Goal: Communication & Community: Share content

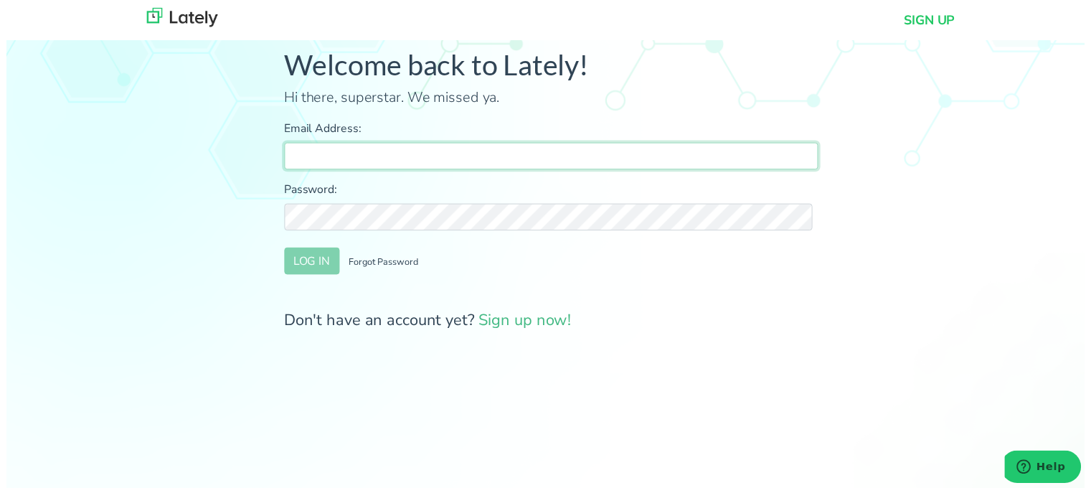
type input "[PERSON_NAME][EMAIL_ADDRESS][DOMAIN_NAME]"
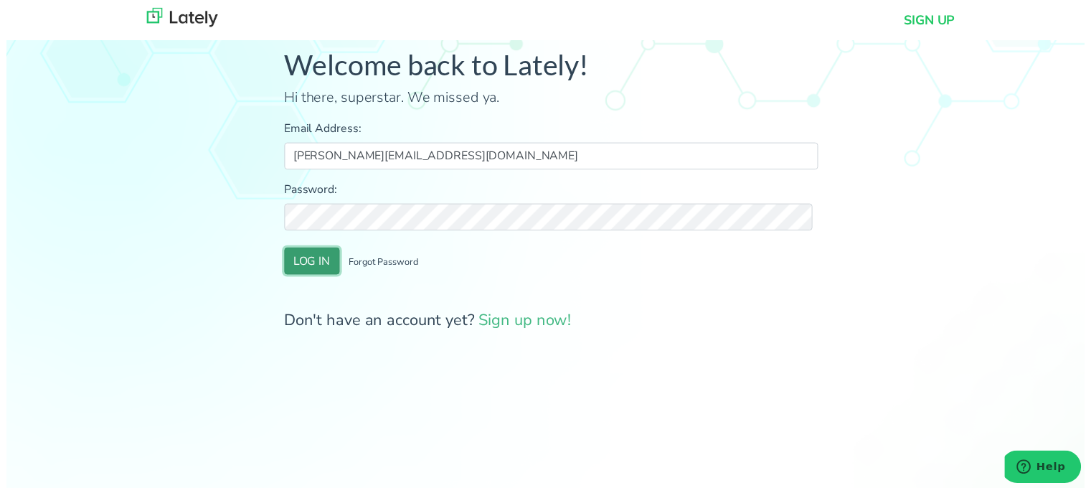
click at [307, 267] on button "LOG IN" at bounding box center [309, 263] width 56 height 27
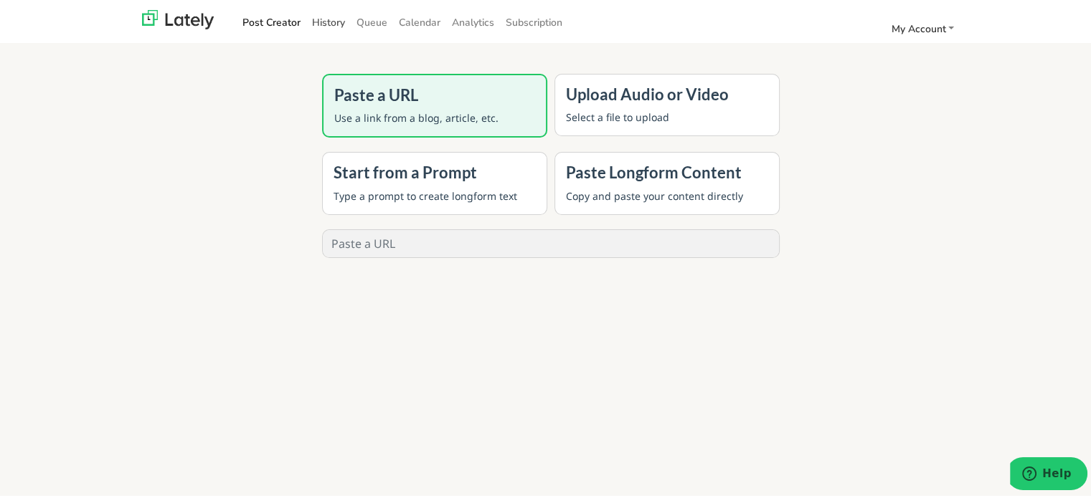
click at [306, 23] on link "History" at bounding box center [328, 21] width 44 height 24
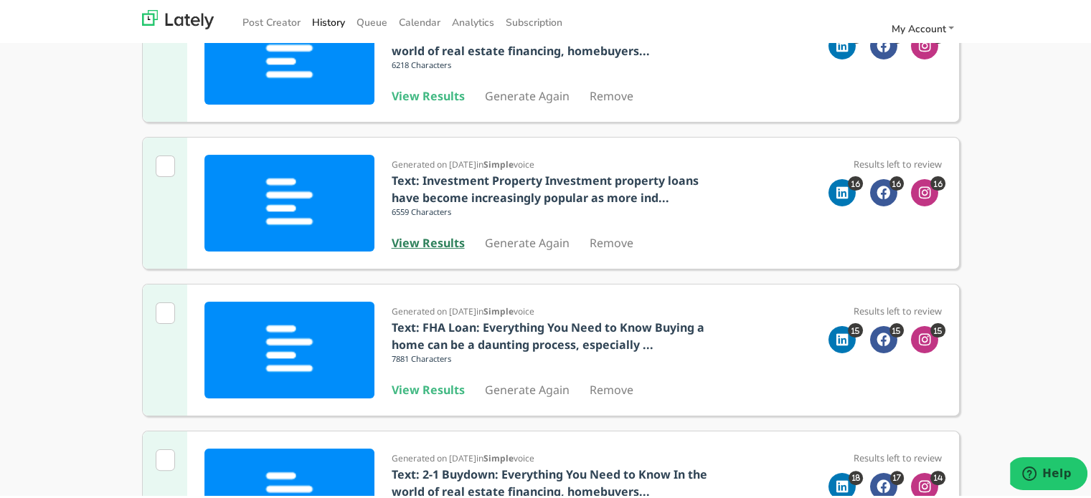
scroll to position [215, 0]
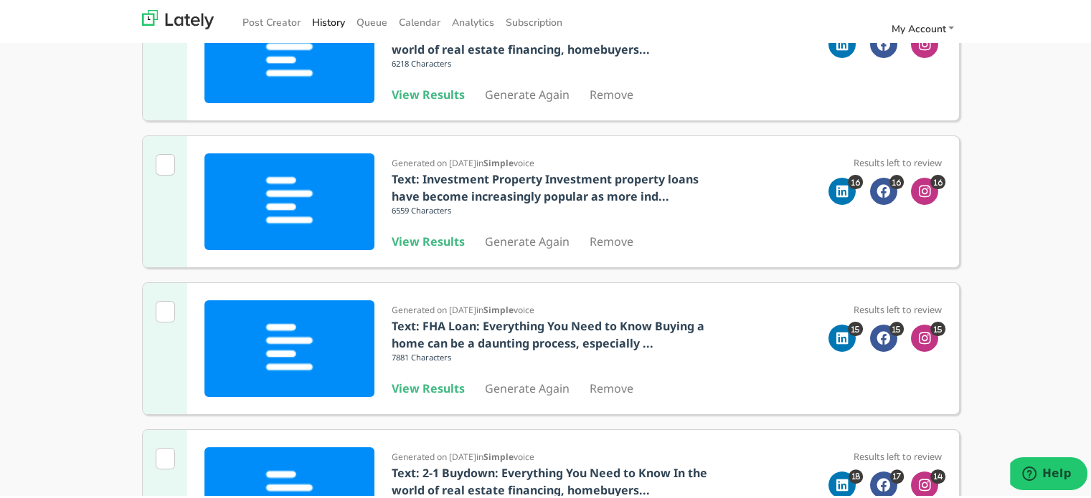
click at [425, 82] on div "Generated on [DATE] in Simple voice Text: 2-1 Buydown: Everything You Need to K…" at bounding box center [554, 52] width 326 height 97
click at [424, 90] on b "View Results" at bounding box center [427, 93] width 73 height 16
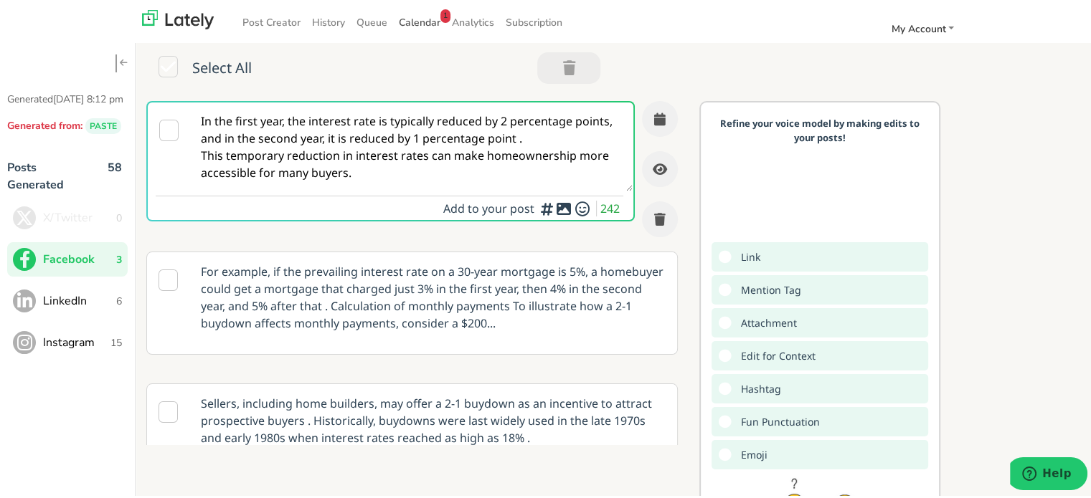
click at [422, 16] on span "Calendar 1" at bounding box center [420, 21] width 42 height 14
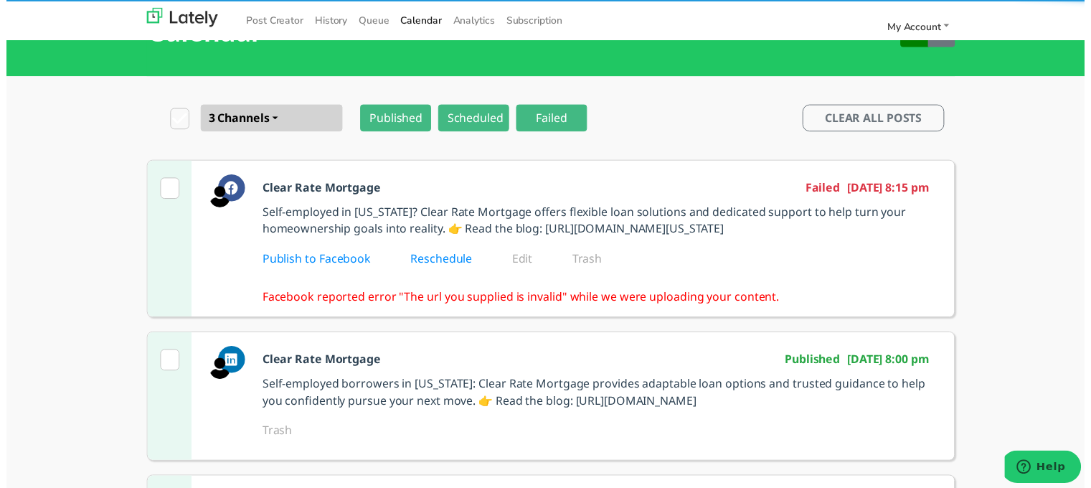
scroll to position [72, 0]
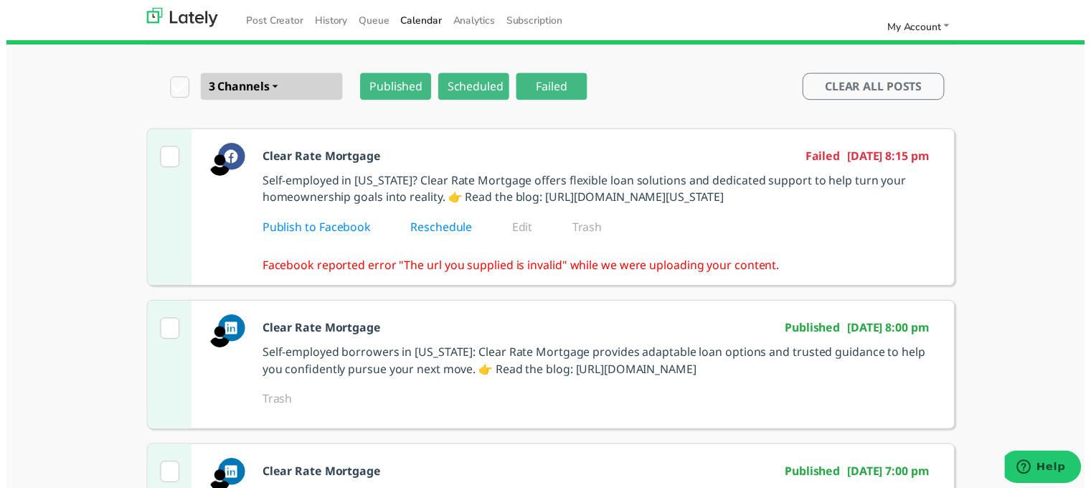
click at [674, 168] on div "Clear Rate Mortgage Failed [DATE] 8:15 pm Self-employed in [US_STATE]? Clear Ra…" at bounding box center [609, 209] width 700 height 158
click at [347, 237] on link "Publish to Facebook" at bounding box center [324, 230] width 130 height 16
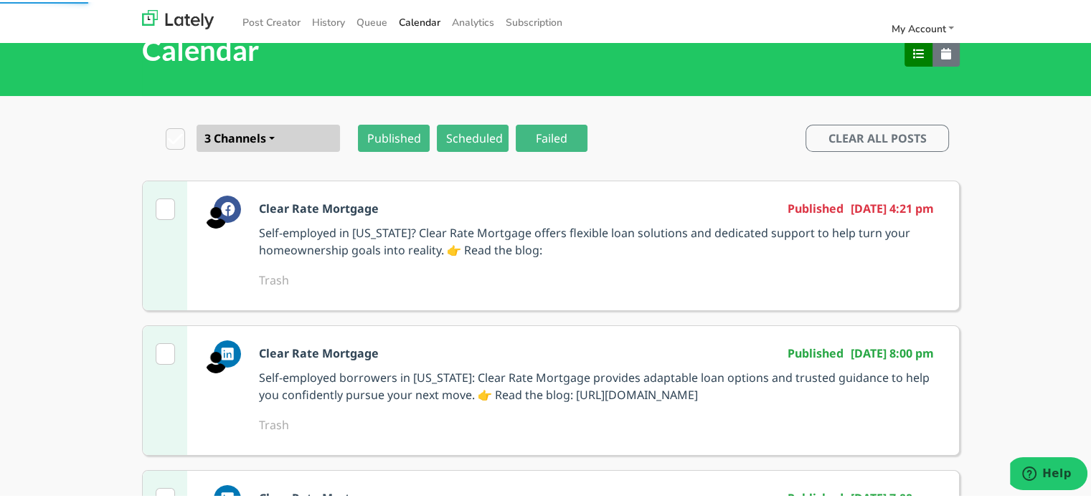
scroll to position [0, 0]
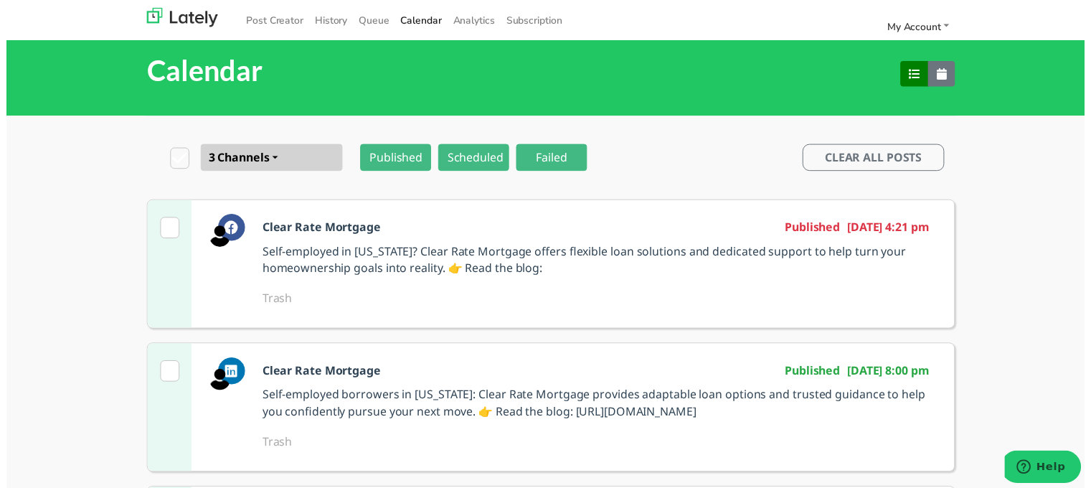
click at [250, 1] on nav "Post Creator History Queue Calendar Analytics Subscription My Account Settings …" at bounding box center [550, 20] width 1101 height 40
click at [256, 16] on link "Post Creator" at bounding box center [272, 21] width 70 height 24
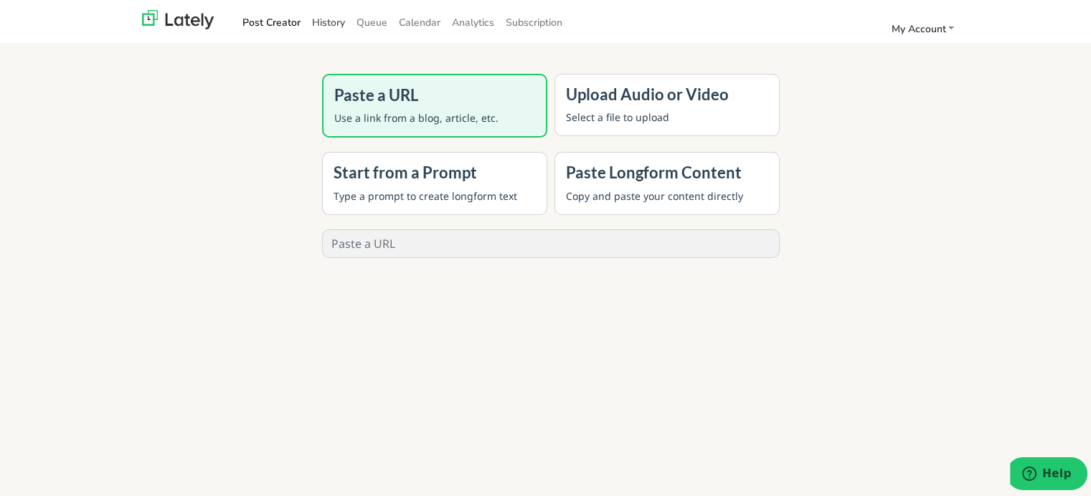
click at [326, 16] on link "History" at bounding box center [328, 21] width 44 height 24
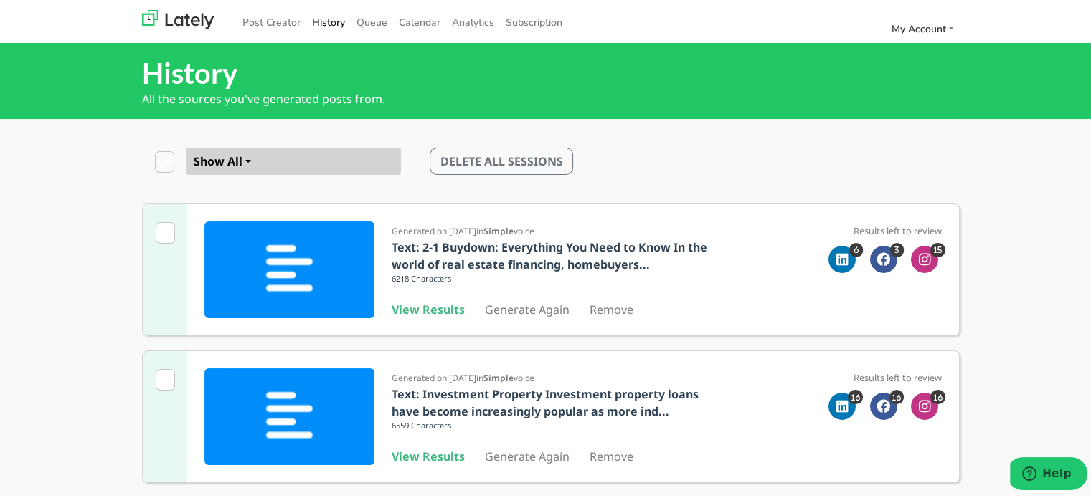
click at [779, 175] on div "Show All Show All Video Text DELETE ALL SESSIONS" at bounding box center [550, 159] width 817 height 85
click at [723, 312] on div "Generated on [DATE] in Simple voice Text: 2-1 Buydown: Everything You Need to K…" at bounding box center [550, 267] width 817 height 133
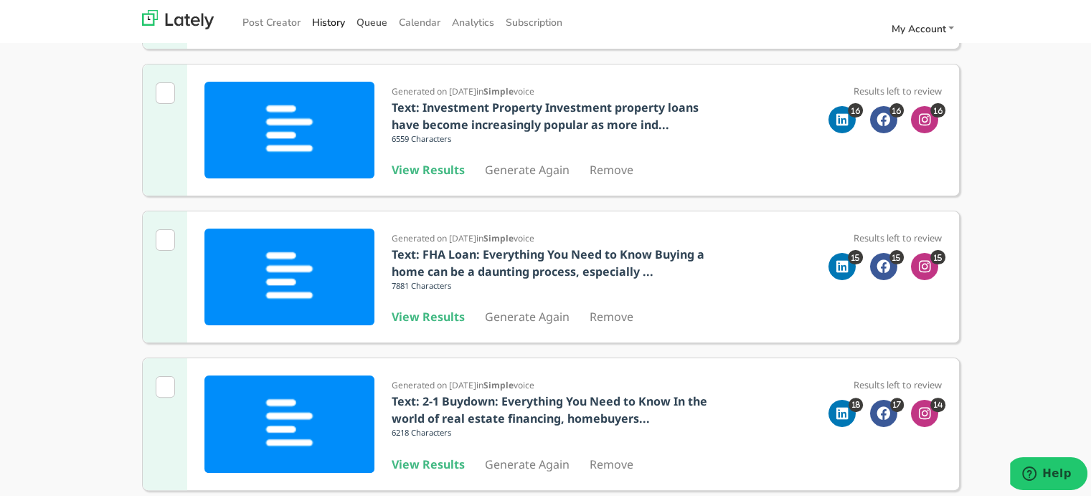
scroll to position [72, 0]
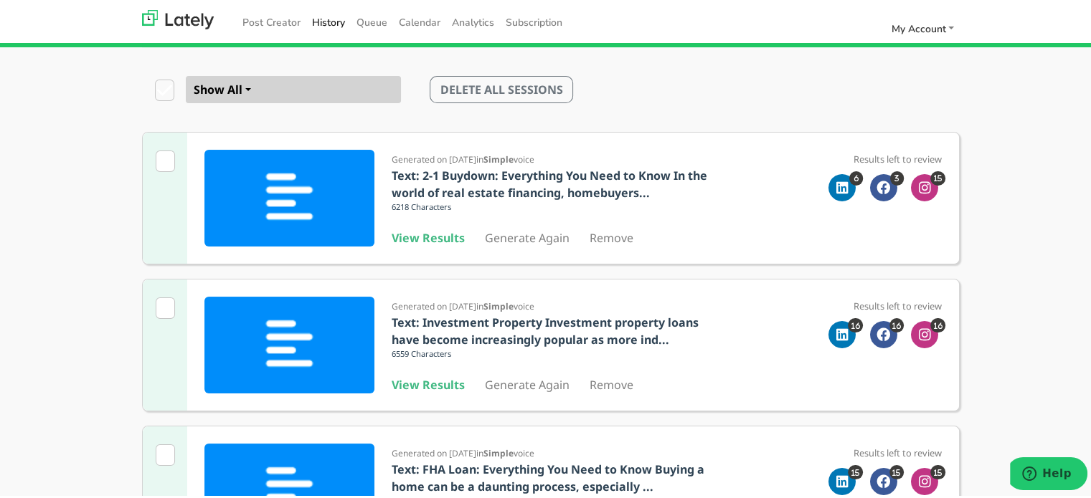
click at [422, 223] on div "Generated on [DATE] in Simple voice Text: 2-1 Buydown: Everything You Need to K…" at bounding box center [554, 196] width 326 height 97
click at [419, 230] on b "View Results" at bounding box center [427, 236] width 73 height 16
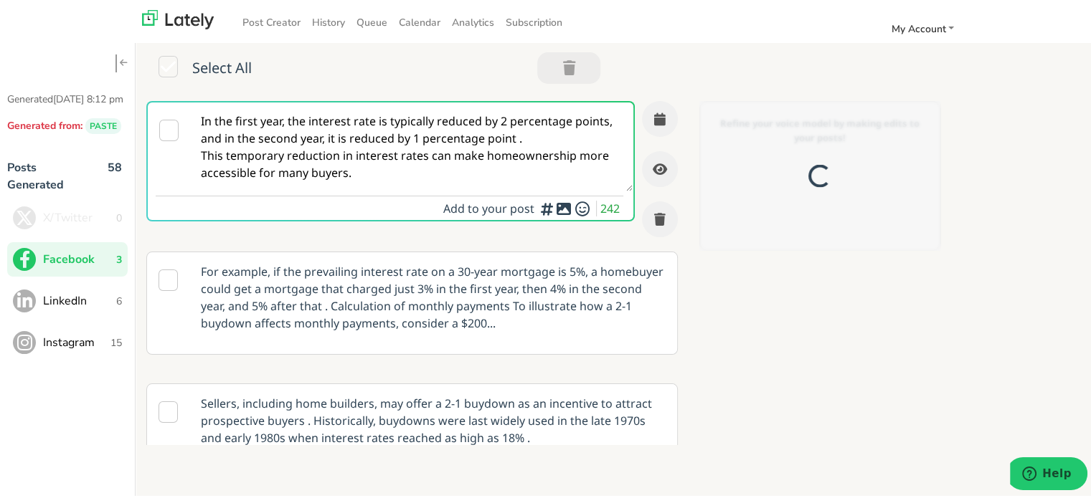
click at [330, 133] on textarea "In the first year, the interest rate is typically reduced by 2 percentage point…" at bounding box center [412, 144] width 442 height 89
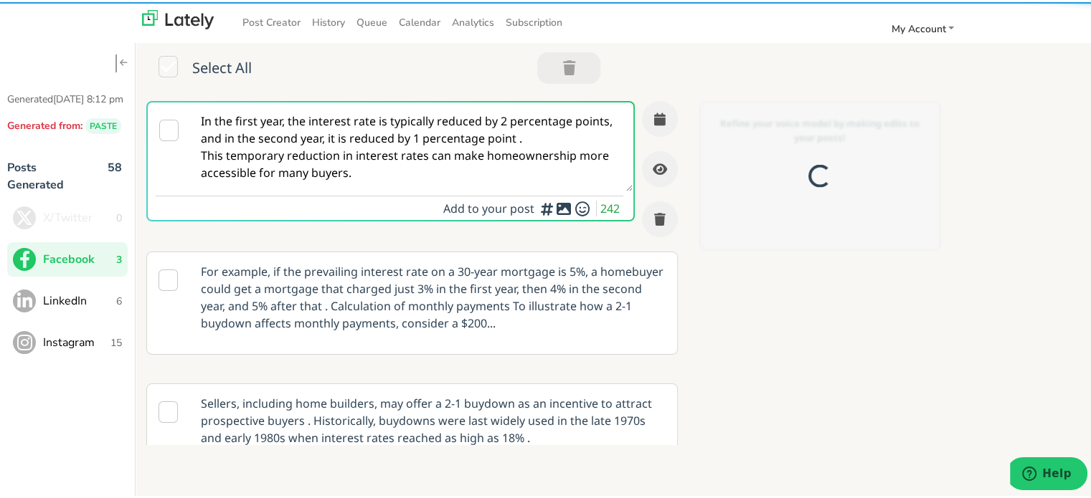
click at [330, 133] on textarea "In the first year, the interest rate is typically reduced by 2 percentage point…" at bounding box center [412, 144] width 442 height 89
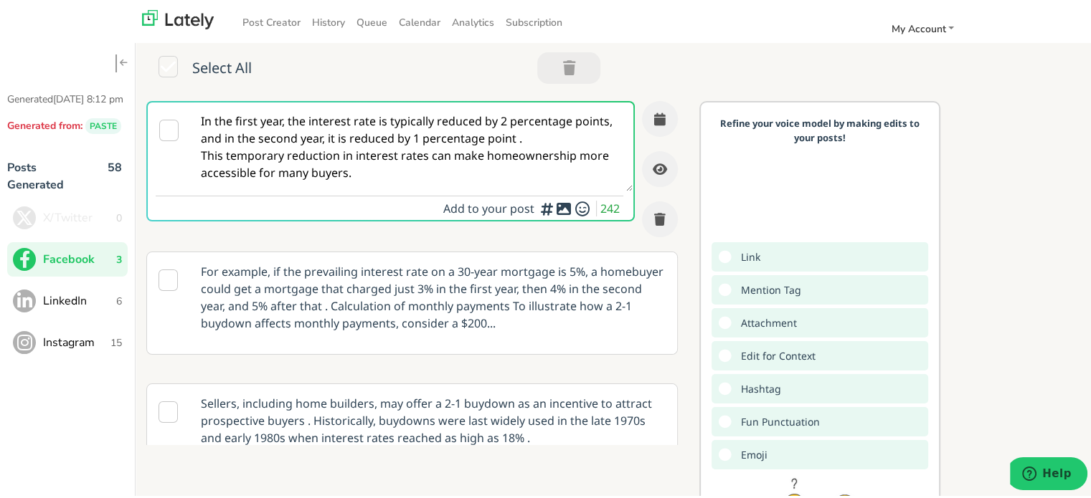
drag, startPoint x: 387, startPoint y: 180, endPoint x: 114, endPoint y: 60, distance: 298.5
click at [114, 60] on div "Generated [DATE] 8:12 pm Generated from: PASTE Posts Generated 58 X/Twitter 0 F…" at bounding box center [550, 323] width 1101 height 624
paste textarea "Self-employed in [US_STATE]? Clear Rate Mortgage offers flexible loan options a…"
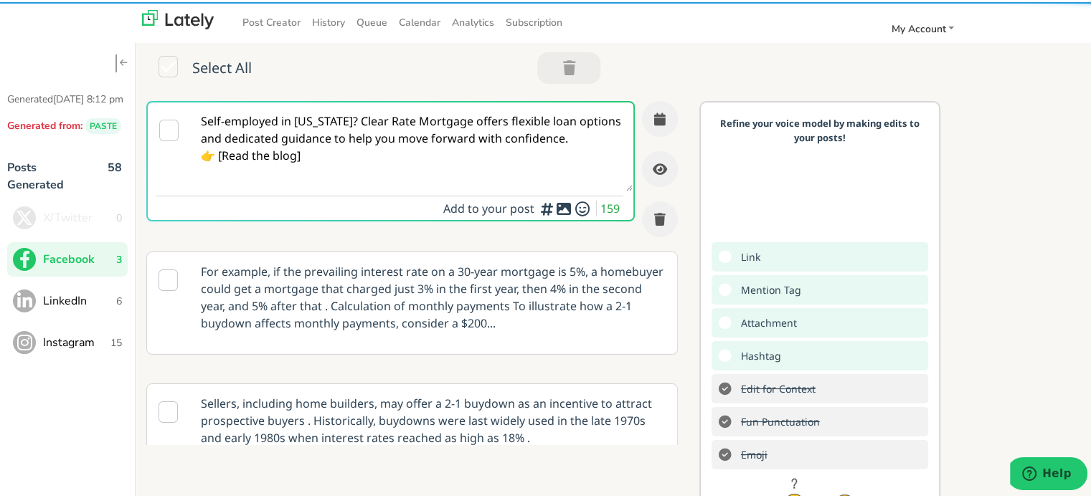
click at [349, 118] on textarea "Self-employed in [US_STATE]? Clear Rate Mortgage offers flexible loan options a…" at bounding box center [412, 144] width 442 height 89
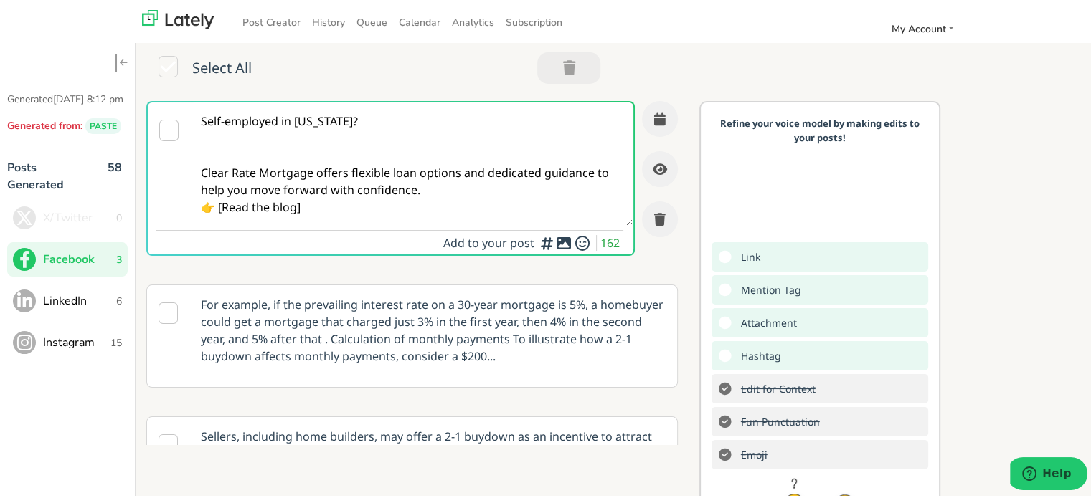
click at [442, 185] on textarea "Self-employed in [US_STATE]? Clear Rate Mortgage offers flexible loan options a…" at bounding box center [412, 161] width 442 height 123
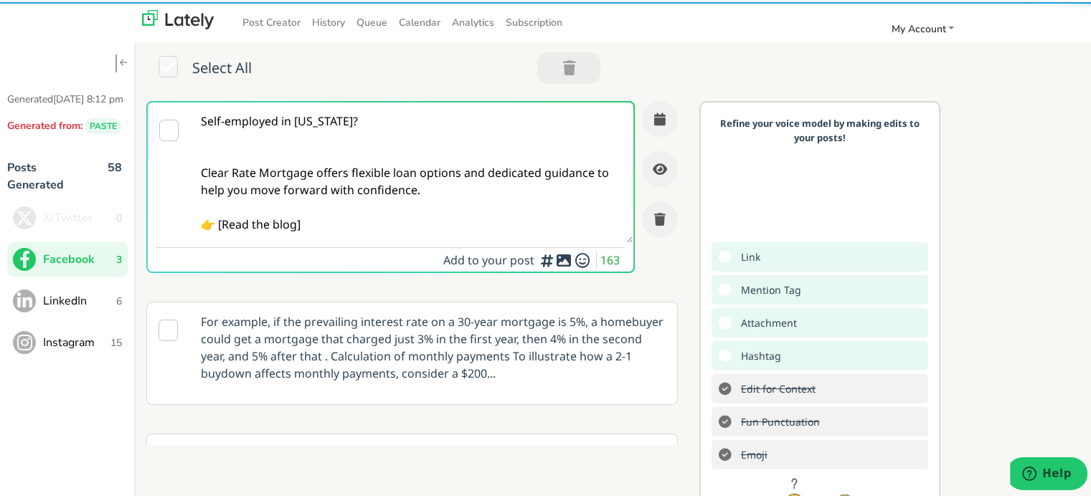
click at [217, 217] on textarea "Self-employed in [US_STATE]? Clear Rate Mortgage offers flexible loan options a…" at bounding box center [412, 170] width 442 height 141
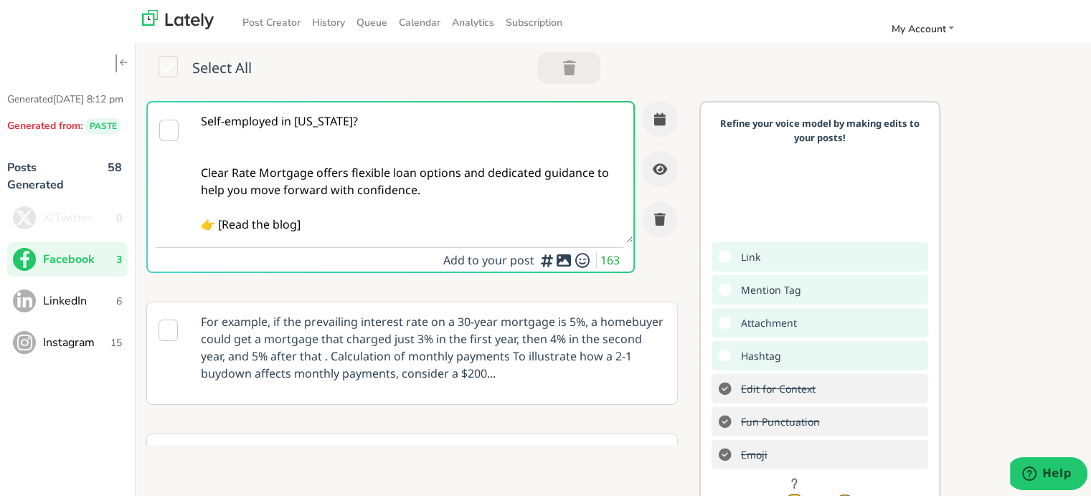
click at [223, 220] on textarea "Self-employed in [US_STATE]? Clear Rate Mortgage offers flexible loan options a…" at bounding box center [412, 170] width 442 height 141
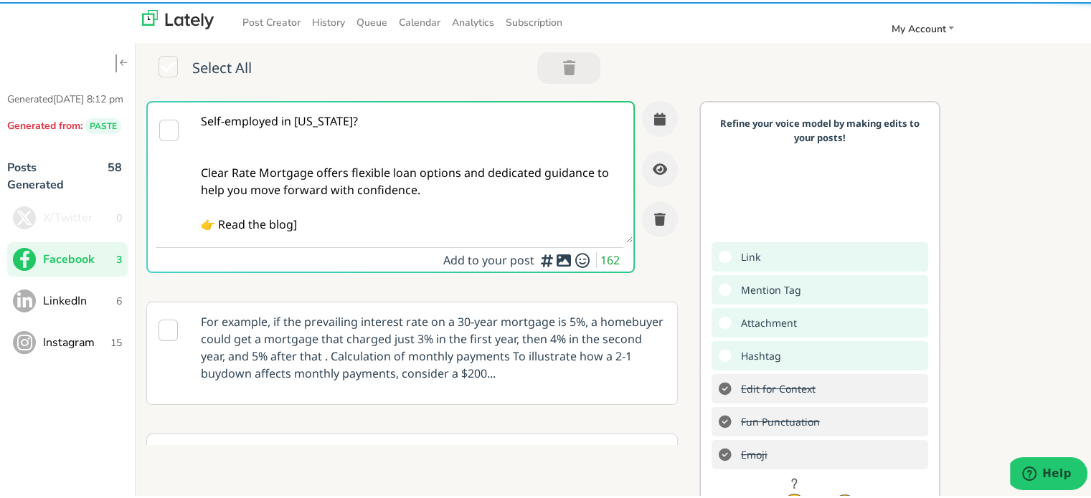
click at [307, 226] on textarea "Self-employed in [US_STATE]? Clear Rate Mortgage offers flexible loan options a…" at bounding box center [412, 170] width 442 height 141
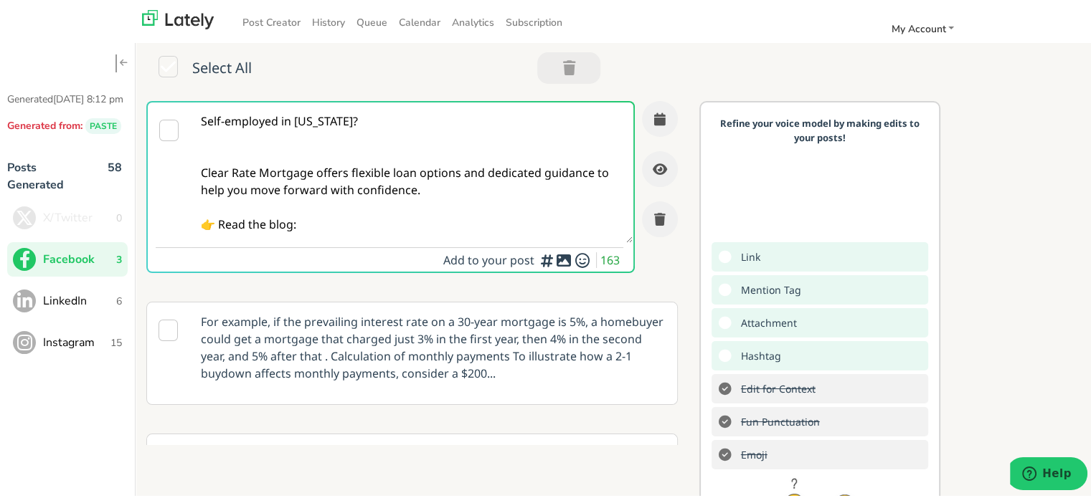
paste textarea "[URL][DOMAIN_NAME][US_STATE]"
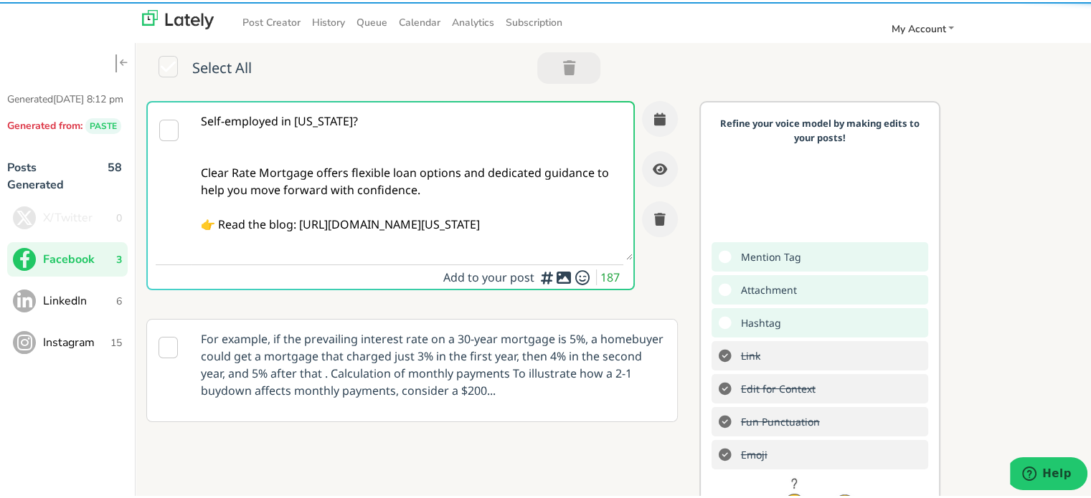
type textarea "Self-employed in [US_STATE]? Clear Rate Mortgage offers flexible loan options a…"
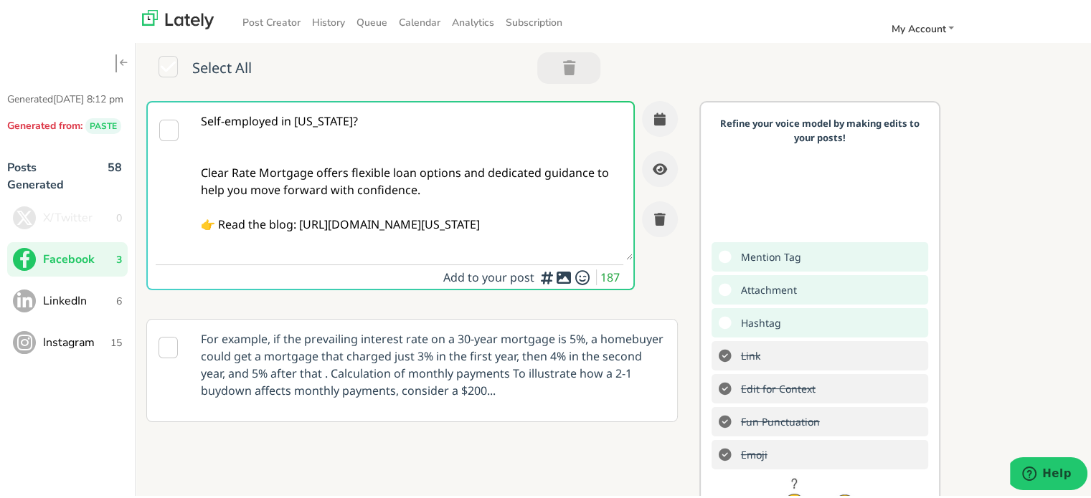
click at [366, 189] on textarea "Self-employed in [US_STATE]? Clear Rate Mortgage offers flexible loan options a…" at bounding box center [412, 179] width 442 height 158
click at [436, 172] on textarea "Self-employed in [US_STATE]? Clear Rate Mortgage offers flexible loan options a…" at bounding box center [412, 179] width 442 height 158
click at [642, 125] on button "button" at bounding box center [660, 117] width 36 height 36
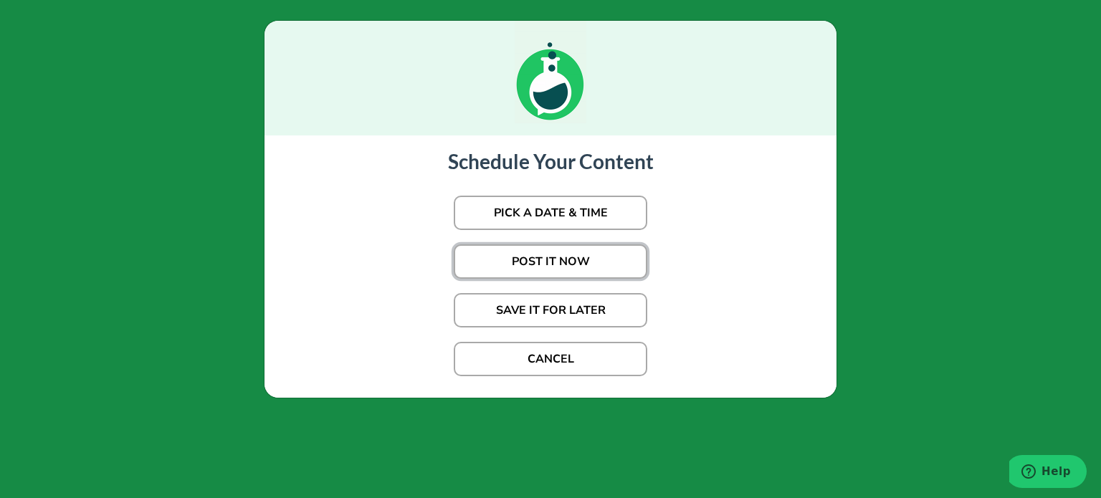
click at [559, 262] on button "POST IT NOW" at bounding box center [551, 261] width 194 height 34
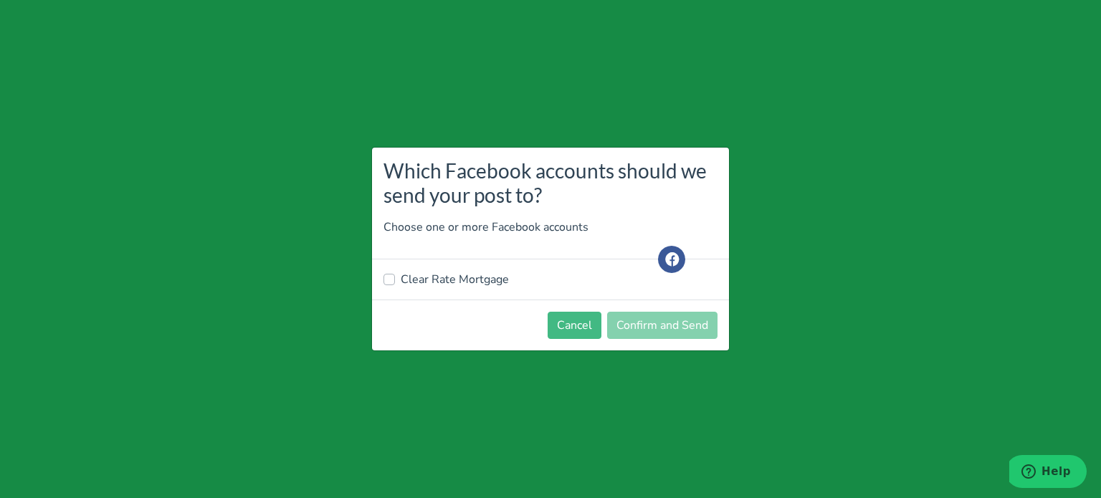
click at [432, 283] on label "Clear Rate Mortgage" at bounding box center [455, 279] width 108 height 17
click at [395, 283] on input "Clear Rate Mortgage" at bounding box center [389, 278] width 11 height 14
checkbox input "true"
click at [662, 328] on button "Confirm and Send" at bounding box center [662, 325] width 110 height 27
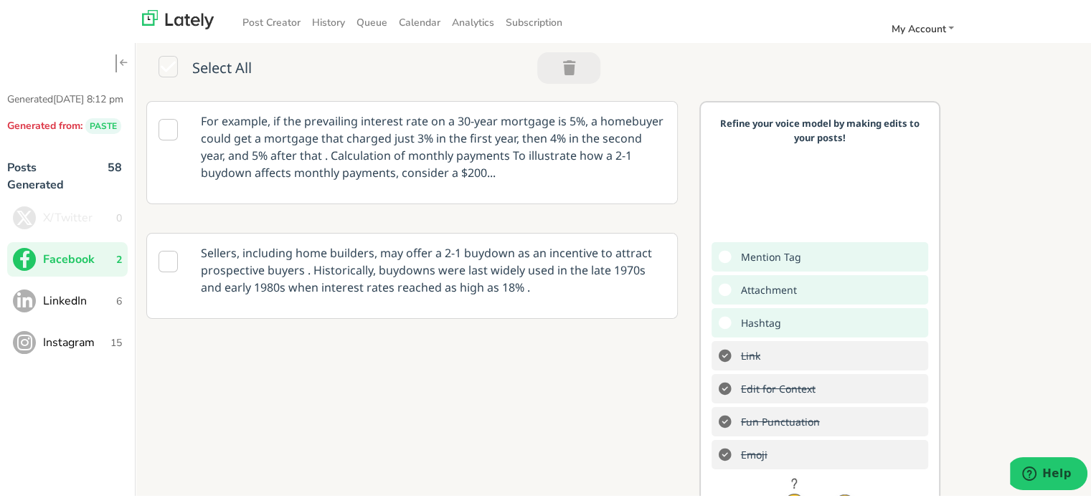
click at [73, 308] on span "LinkedIn" at bounding box center [79, 298] width 73 height 17
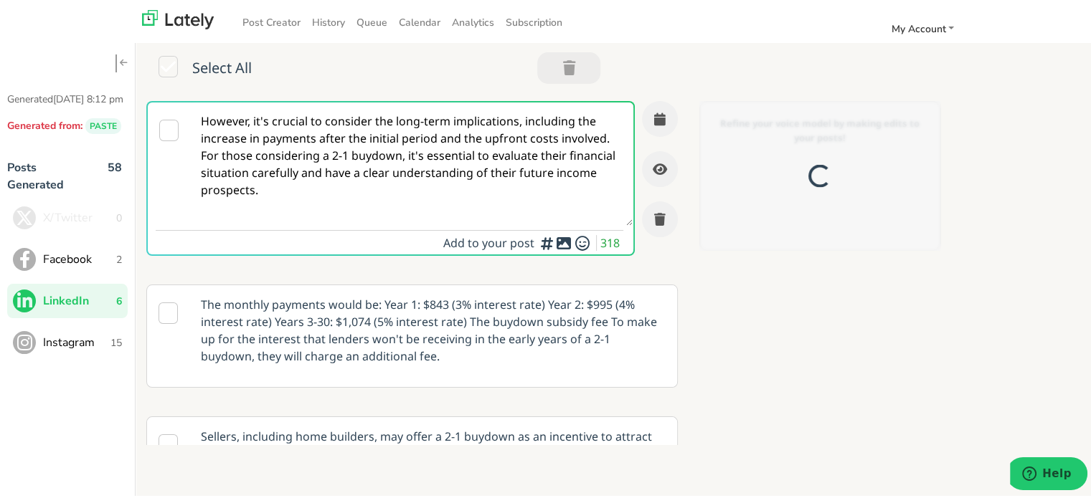
click at [297, 137] on textarea "However, it's crucial to consider the long-term implications, including the inc…" at bounding box center [412, 161] width 442 height 123
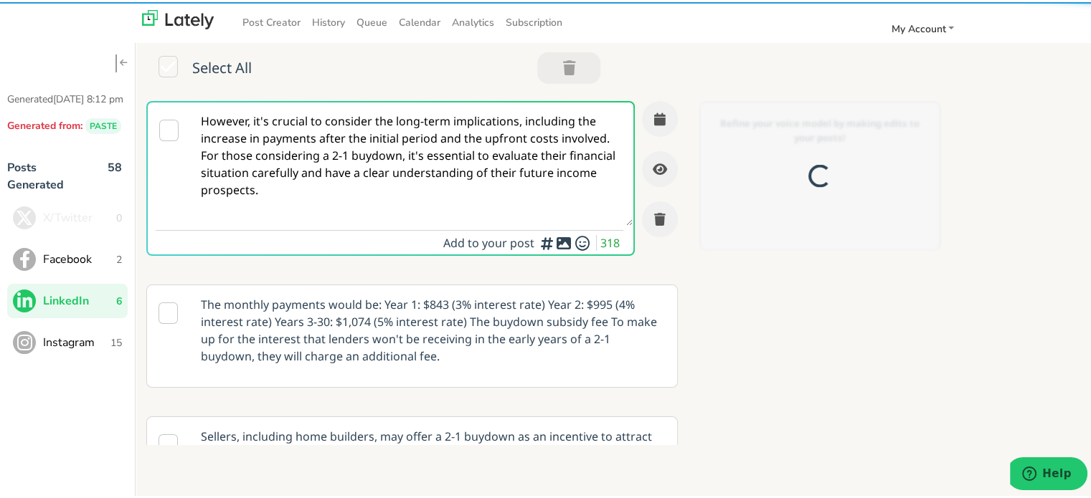
click at [297, 138] on textarea "However, it's crucial to consider the long-term implications, including the inc…" at bounding box center [412, 161] width 442 height 123
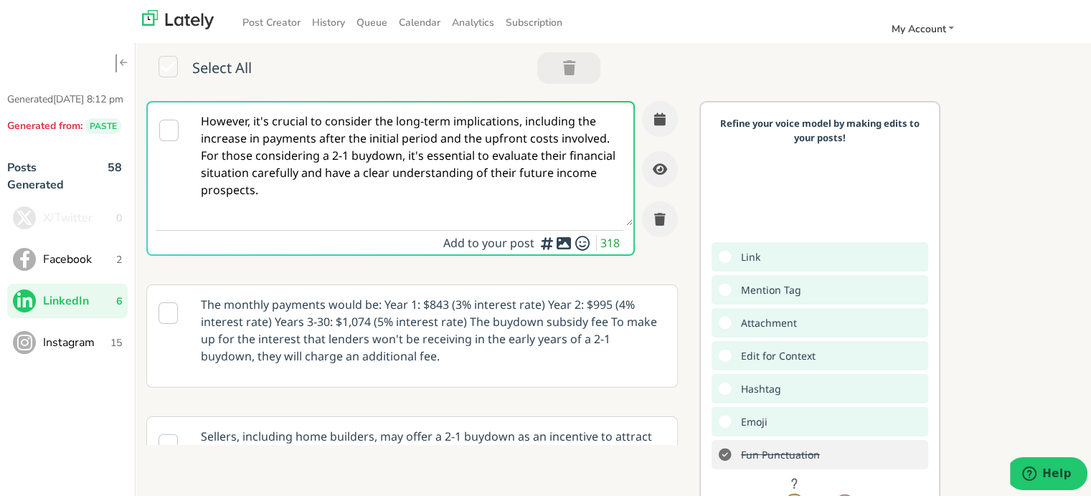
drag, startPoint x: 305, startPoint y: 191, endPoint x: 86, endPoint y: 57, distance: 256.5
click at [86, 57] on div "Generated [DATE] 8:12 pm Generated from: PASTE Posts Generated 58 X/Twitter 0 F…" at bounding box center [550, 323] width 1101 height 624
paste textarea "Self-employed in [US_STATE]? Clear Rate Mortgage provides tailored loan solutio…"
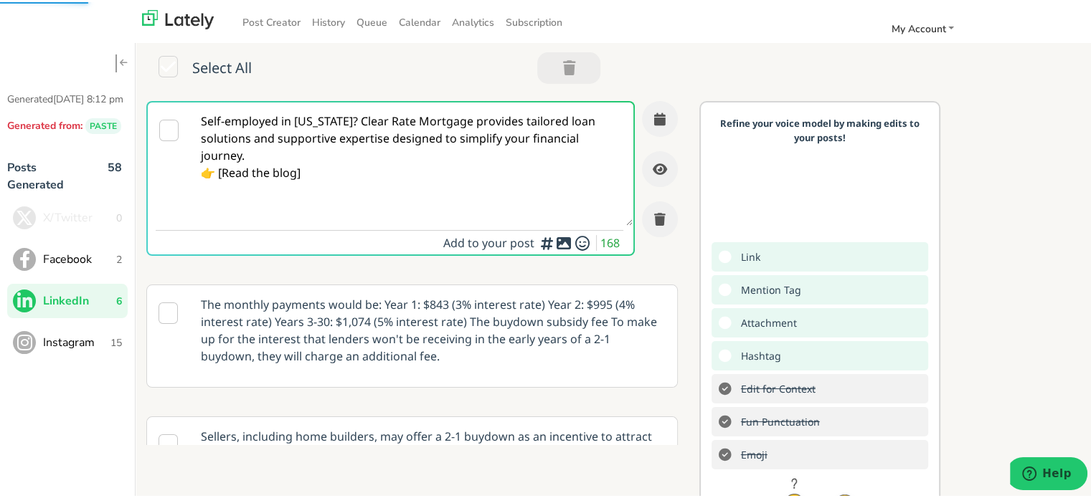
click at [350, 120] on textarea "Self-employed in [US_STATE]? Clear Rate Mortgage provides tailored loan solutio…" at bounding box center [412, 161] width 442 height 123
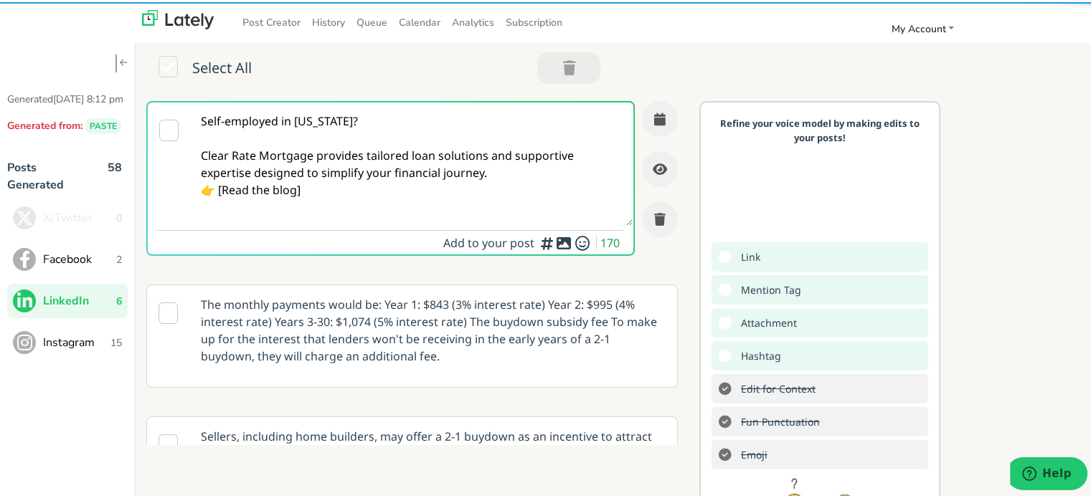
click at [502, 174] on textarea "Self-employed in [US_STATE]? Clear Rate Mortgage provides tailored loan solutio…" at bounding box center [412, 161] width 442 height 123
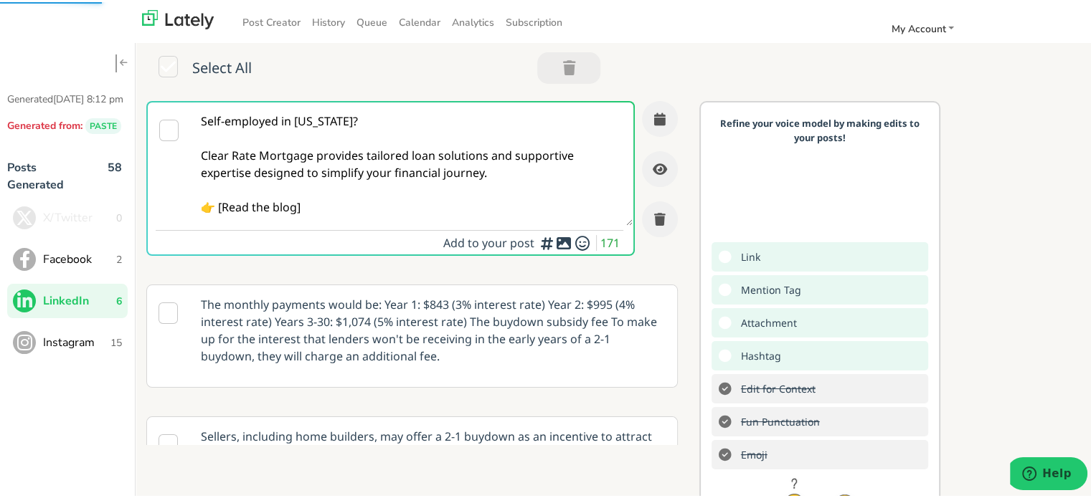
click at [224, 200] on textarea "Self-employed in [US_STATE]? Clear Rate Mortgage provides tailored loan solutio…" at bounding box center [412, 161] width 442 height 123
click at [290, 206] on textarea "Self-employed in [US_STATE]? Clear Rate Mortgage provides tailored loan solutio…" at bounding box center [412, 161] width 442 height 123
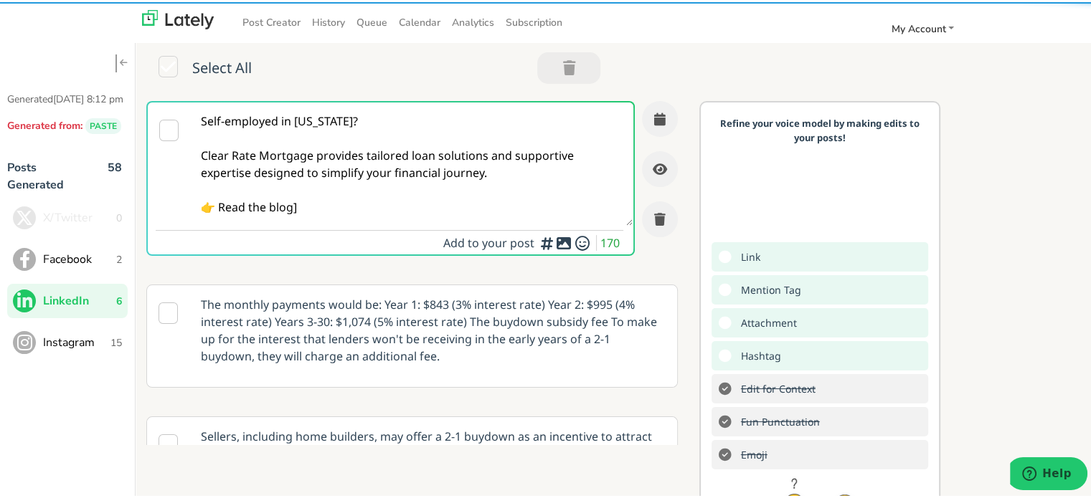
click at [313, 198] on textarea "Self-employed in [US_STATE]? Clear Rate Mortgage provides tailored loan solutio…" at bounding box center [412, 161] width 442 height 123
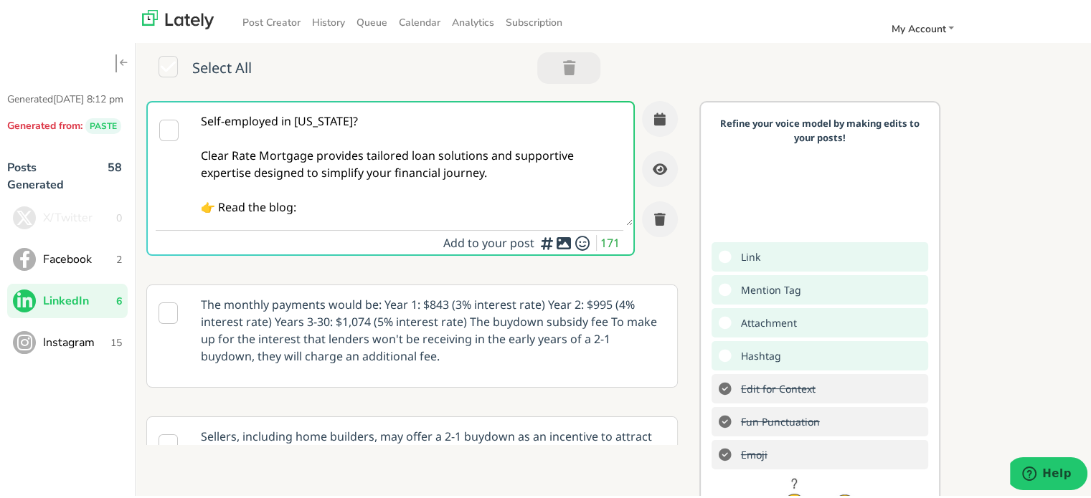
paste textarea "[URL][DOMAIN_NAME][US_STATE]"
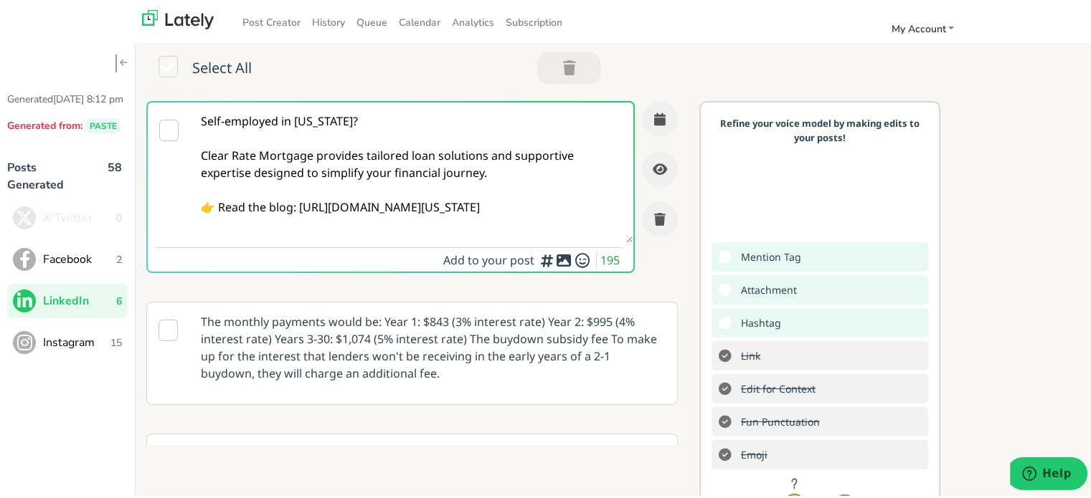
type textarea "Self-employed in [US_STATE]? Clear Rate Mortgage provides tailored loan solutio…"
click at [329, 176] on textarea "Self-employed in [US_STATE]? Clear Rate Mortgage provides tailored loan solutio…" at bounding box center [412, 170] width 442 height 141
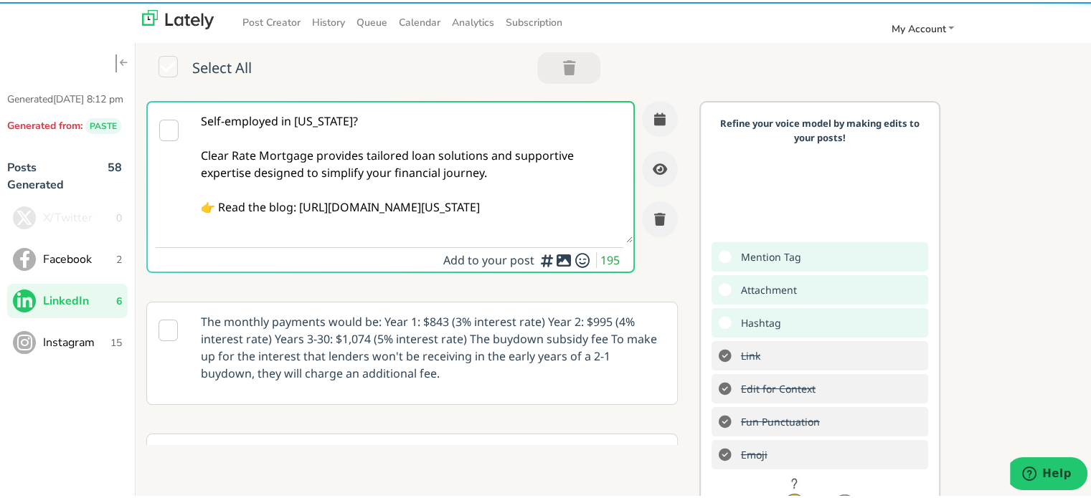
click at [404, 203] on textarea "Self-employed in [US_STATE]? Clear Rate Mortgage provides tailored loan solutio…" at bounding box center [412, 170] width 442 height 141
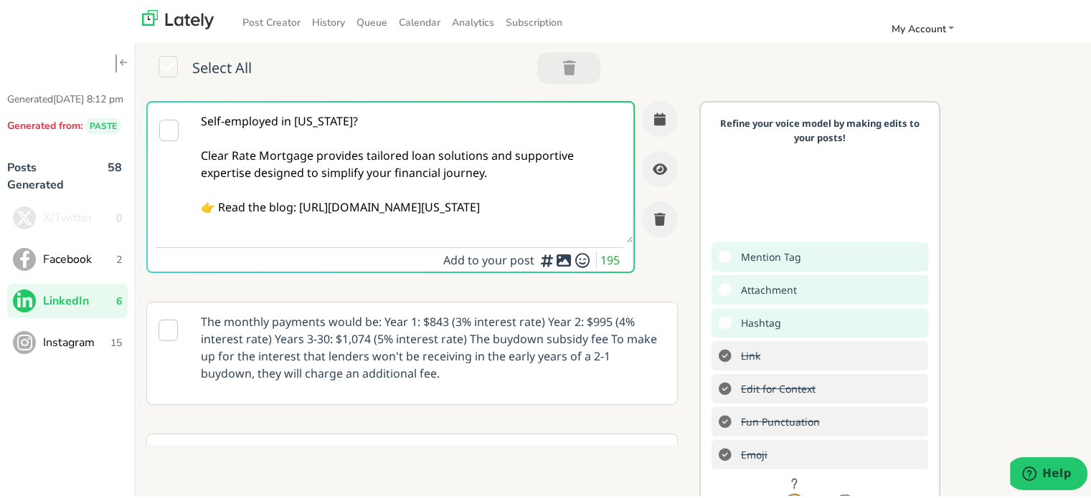
click at [437, 180] on textarea "Self-employed in [US_STATE]? Clear Rate Mortgage provides tailored loan solutio…" at bounding box center [412, 170] width 442 height 141
drag, startPoint x: 460, startPoint y: 173, endPoint x: 468, endPoint y: 173, distance: 8.6
click at [461, 173] on textarea "Self-employed in [US_STATE]? Clear Rate Mortgage provides tailored loan solutio…" at bounding box center [412, 170] width 442 height 141
click at [642, 122] on button "button" at bounding box center [660, 117] width 36 height 36
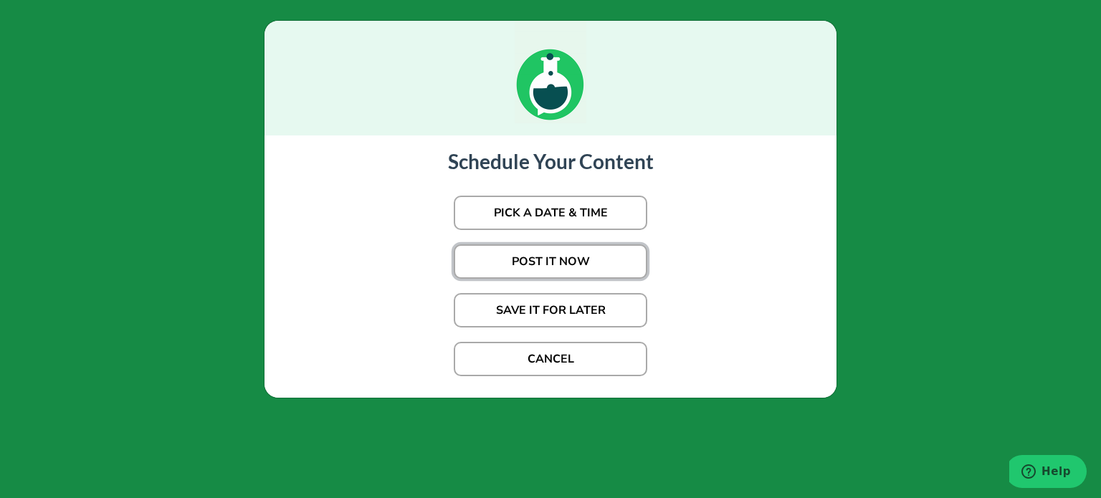
click at [545, 256] on button "POST IT NOW" at bounding box center [551, 261] width 194 height 34
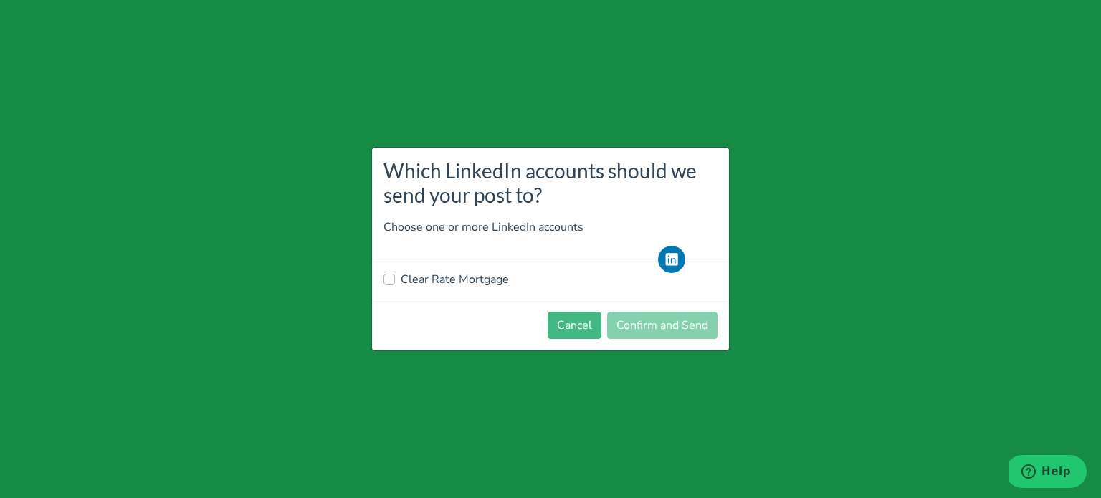
click at [493, 275] on label "Clear Rate Mortgage" at bounding box center [455, 279] width 108 height 17
click at [395, 275] on input "Clear Rate Mortgage" at bounding box center [389, 278] width 11 height 14
checkbox input "true"
click at [642, 320] on button "Confirm and Send" at bounding box center [662, 325] width 110 height 27
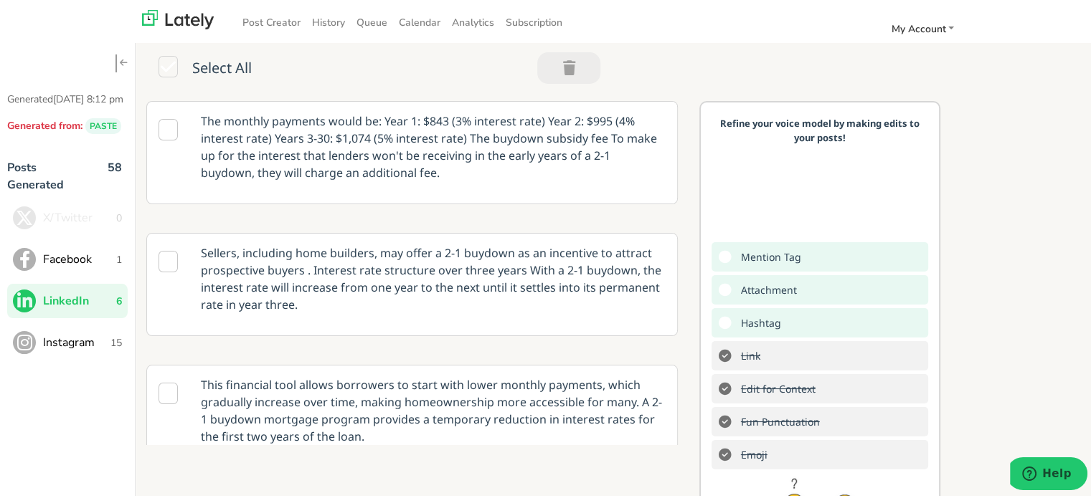
click at [92, 266] on span "Facebook" at bounding box center [79, 257] width 73 height 17
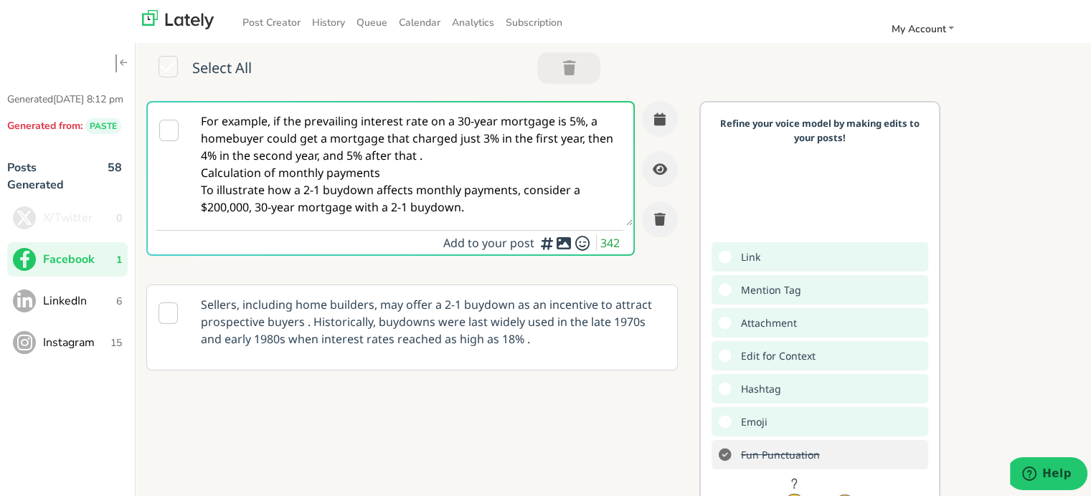
click at [273, 171] on textarea "For example, if the prevailing interest rate on a 30-year mortgage is 5%, a hom…" at bounding box center [412, 161] width 442 height 123
paste textarea "Curious about how home loans work for [DEMOGRAPHIC_DATA] borrowers in [US_STATE…"
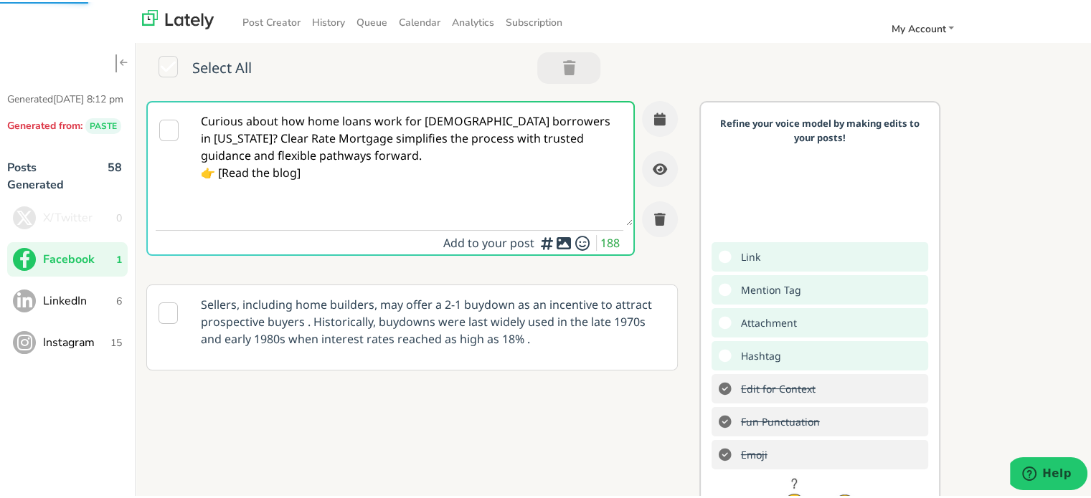
click at [241, 137] on textarea "Curious about how home loans work for [DEMOGRAPHIC_DATA] borrowers in [US_STATE…" at bounding box center [412, 161] width 442 height 123
click at [252, 134] on textarea "Curious about how home loans work for [DEMOGRAPHIC_DATA] borrowers in [US_STATE…" at bounding box center [412, 161] width 442 height 123
click at [247, 134] on textarea "Curious about how home loans work for [DEMOGRAPHIC_DATA] borrowers in [US_STATE…" at bounding box center [412, 161] width 442 height 123
click at [252, 134] on textarea "Curious about how home loans work for [DEMOGRAPHIC_DATA] borrowers in [US_STATE…" at bounding box center [412, 161] width 442 height 123
click at [250, 137] on textarea "Curious about how home loans work for [DEMOGRAPHIC_DATA] borrowers in [US_STATE…" at bounding box center [412, 161] width 442 height 123
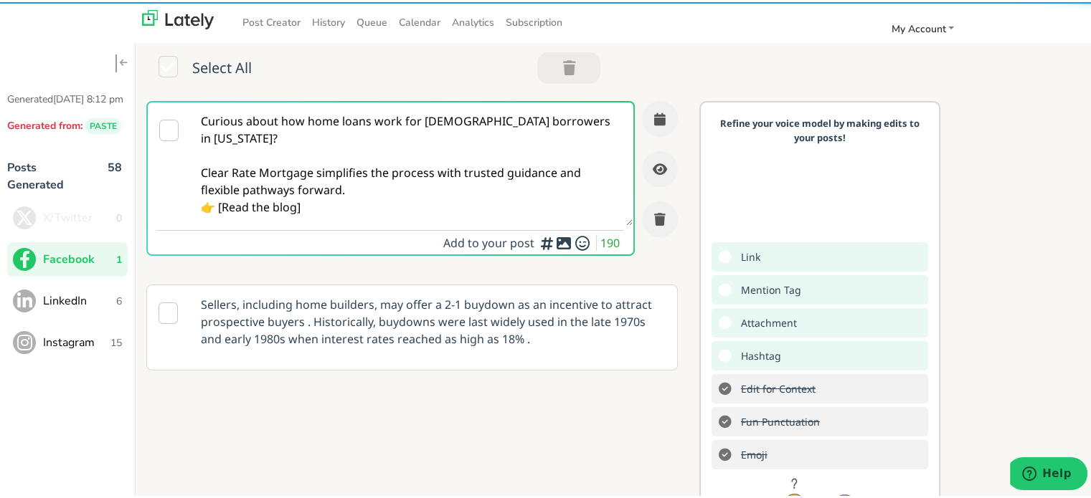
click at [361, 194] on textarea "Curious about how home loans work for [DEMOGRAPHIC_DATA] borrowers in [US_STATE…" at bounding box center [412, 161] width 442 height 123
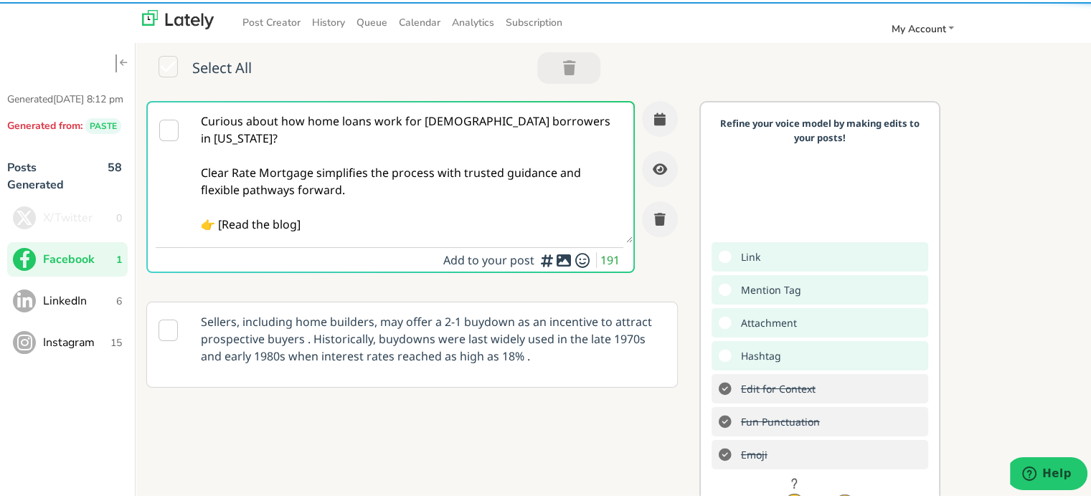
click at [221, 219] on textarea "Curious about how home loans work for [DEMOGRAPHIC_DATA] borrowers in [US_STATE…" at bounding box center [412, 170] width 442 height 141
click at [313, 232] on textarea "Curious about how home loans work for [DEMOGRAPHIC_DATA] borrowers in [US_STATE…" at bounding box center [412, 170] width 442 height 141
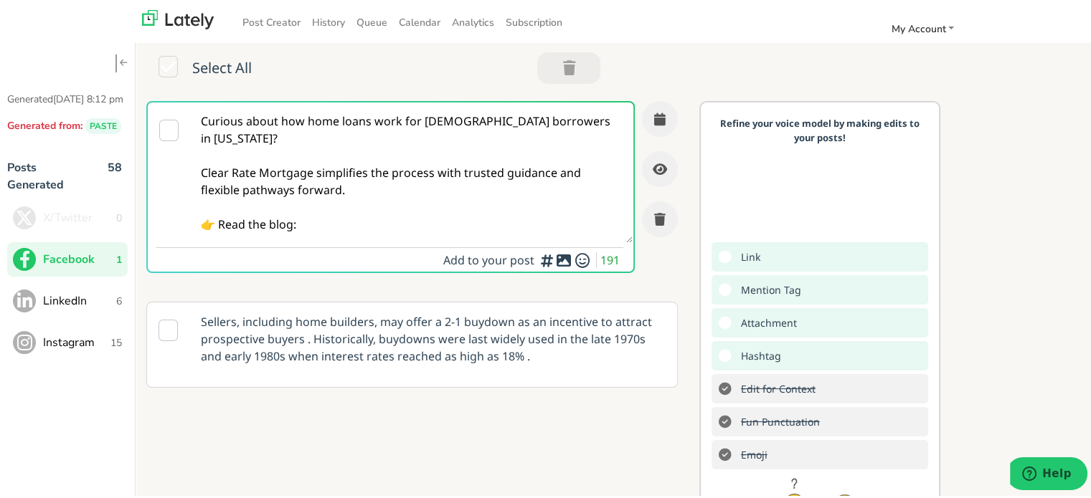
paste textarea "[URL][DOMAIN_NAME][DEMOGRAPHIC_DATA][US_STATE]"
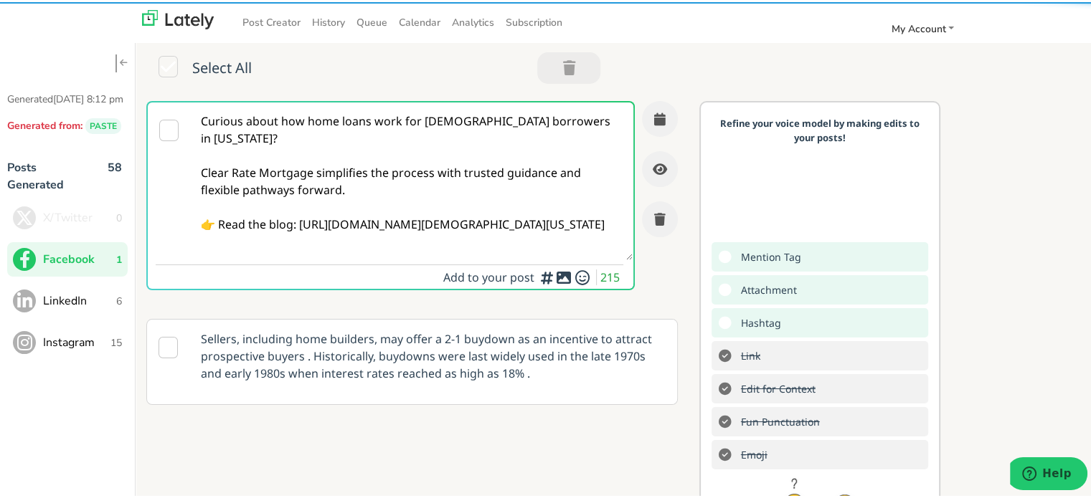
type textarea "Curious about how home loans work for [DEMOGRAPHIC_DATA] borrowers in [US_STATE…"
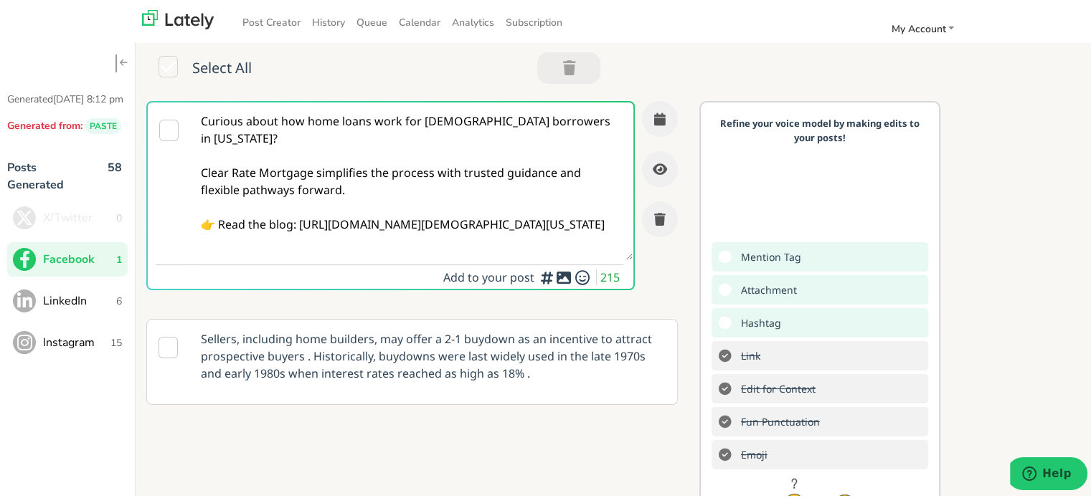
click at [452, 179] on textarea "Curious about how home loans work for [DEMOGRAPHIC_DATA] borrowers in [US_STATE…" at bounding box center [412, 179] width 442 height 158
click at [648, 119] on button "button" at bounding box center [660, 117] width 36 height 36
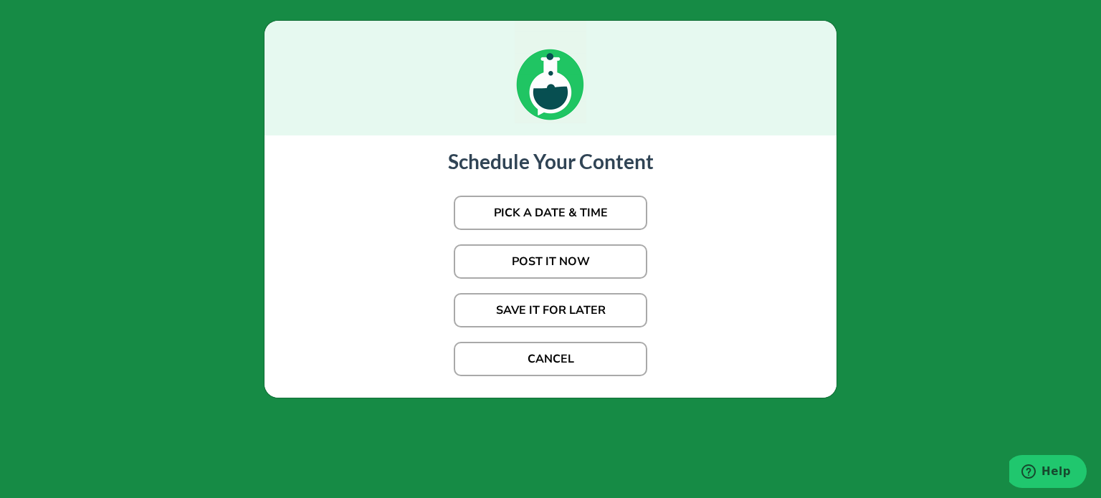
click at [574, 193] on p "PICK A DATE & TIME" at bounding box center [550, 213] width 543 height 49
click at [568, 212] on button "PICK A DATE & TIME" at bounding box center [551, 213] width 194 height 34
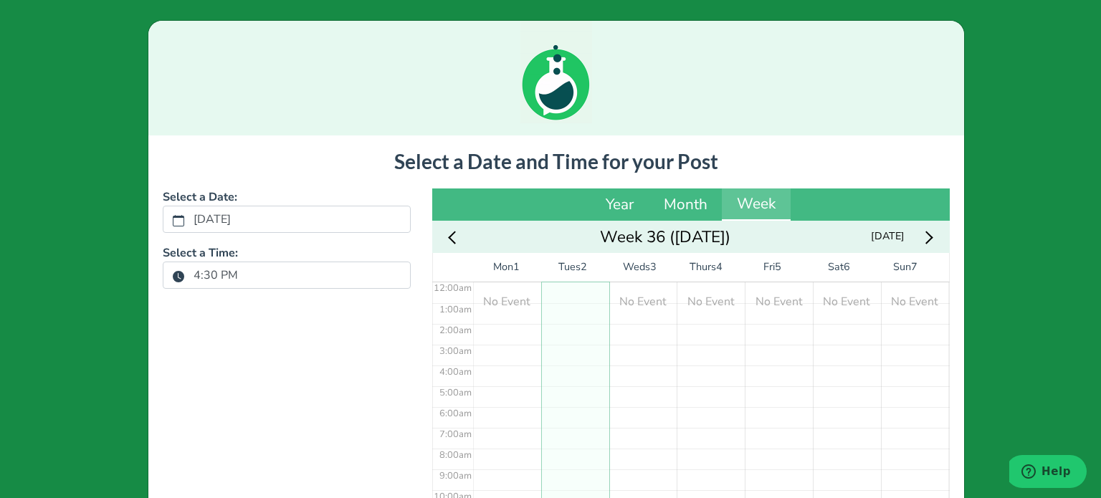
click at [201, 278] on label "4:30 PM" at bounding box center [216, 275] width 62 height 24
click at [185, 278] on button "4:30 PM" at bounding box center [178, 276] width 13 height 19
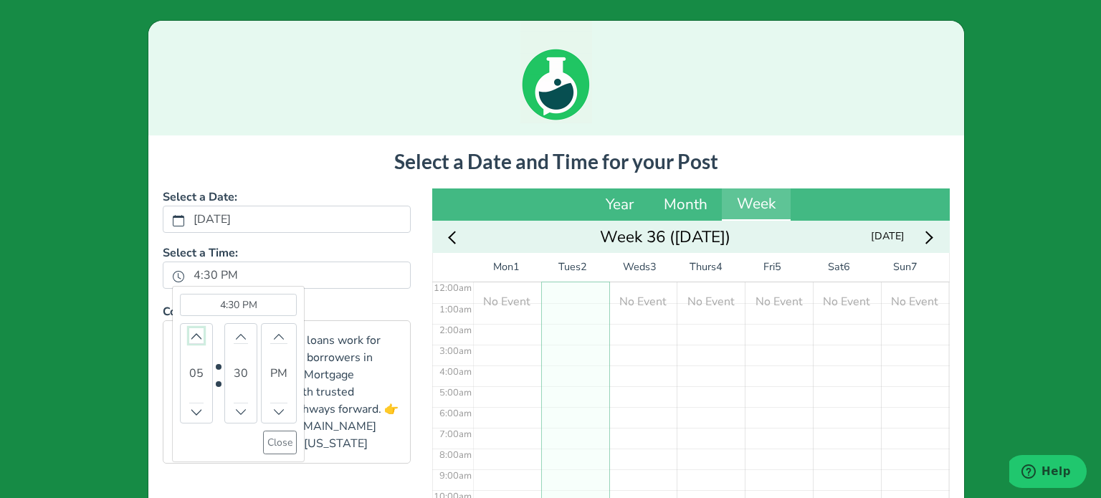
click at [191, 335] on icon "chevron up" at bounding box center [196, 336] width 10 height 10
click at [189, 405] on button "Decrement" at bounding box center [196, 411] width 14 height 15
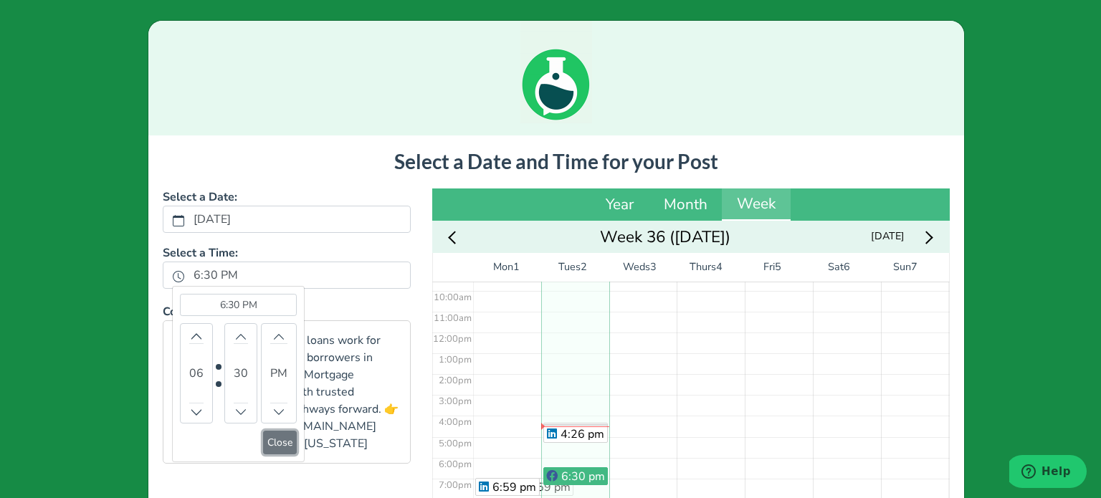
click at [265, 445] on button "Close" at bounding box center [280, 443] width 34 height 24
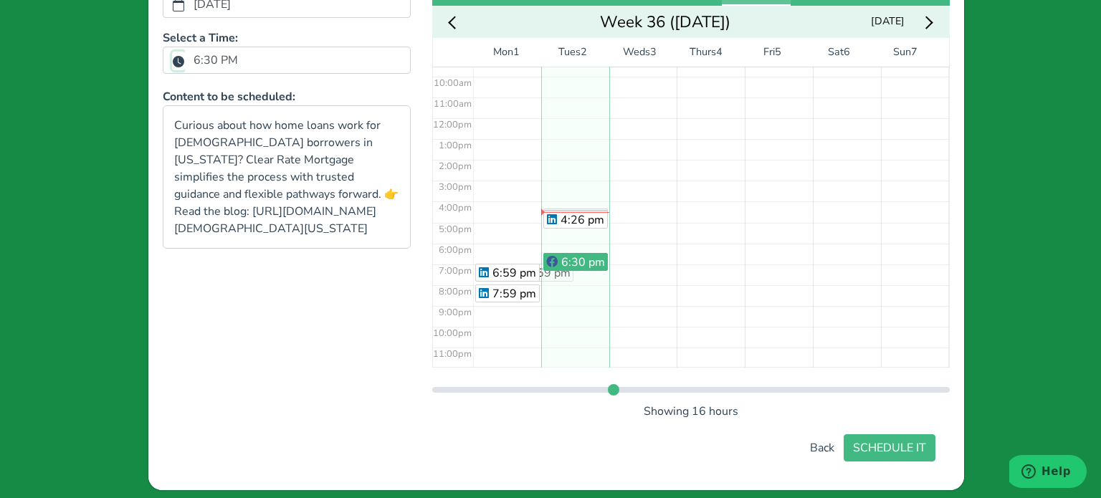
scroll to position [227, 0]
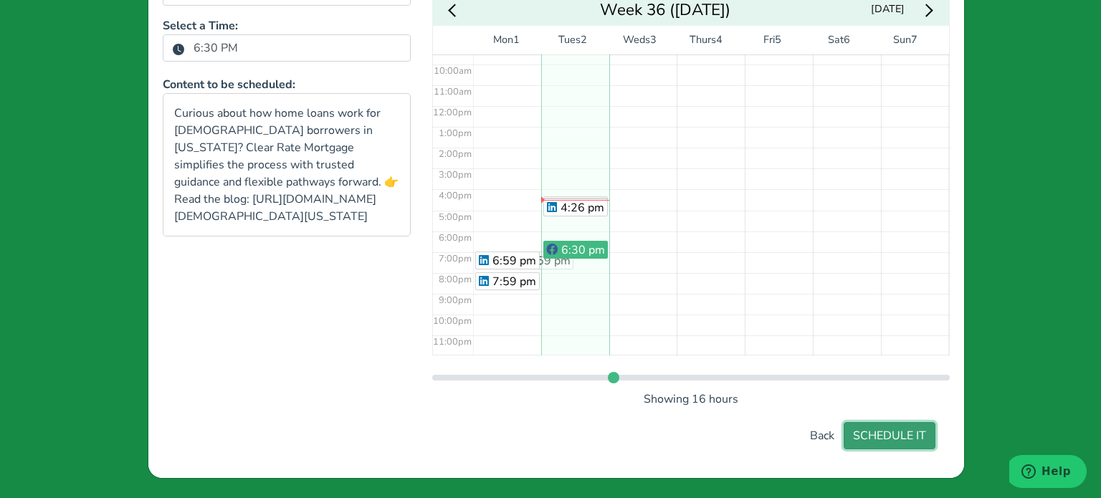
click at [872, 441] on button "SCHEDULE IT" at bounding box center [890, 435] width 92 height 27
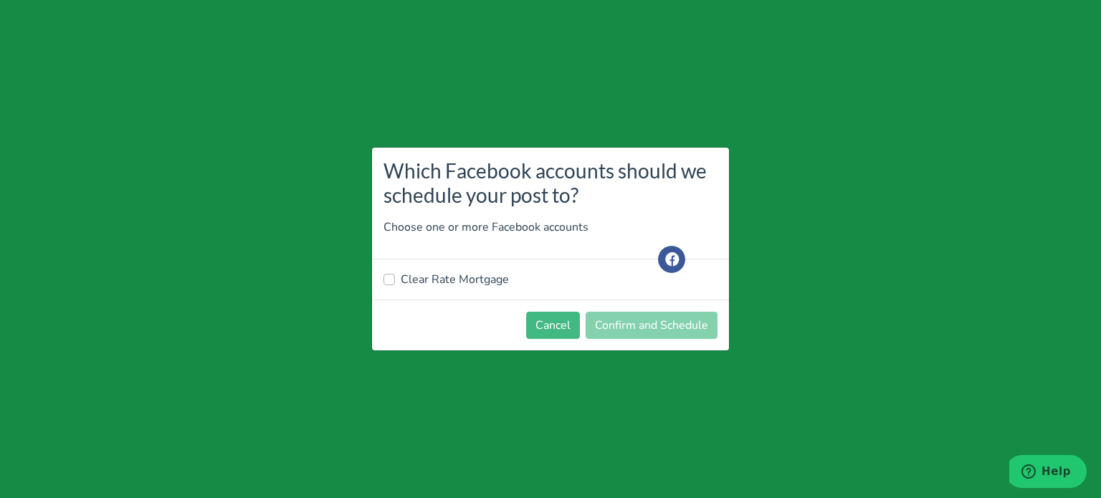
click at [459, 279] on label "Clear Rate Mortgage" at bounding box center [455, 279] width 108 height 17
click at [395, 279] on input "Clear Rate Mortgage" at bounding box center [389, 278] width 11 height 14
checkbox input "true"
click at [637, 325] on button "Confirm and Schedule" at bounding box center [652, 325] width 132 height 27
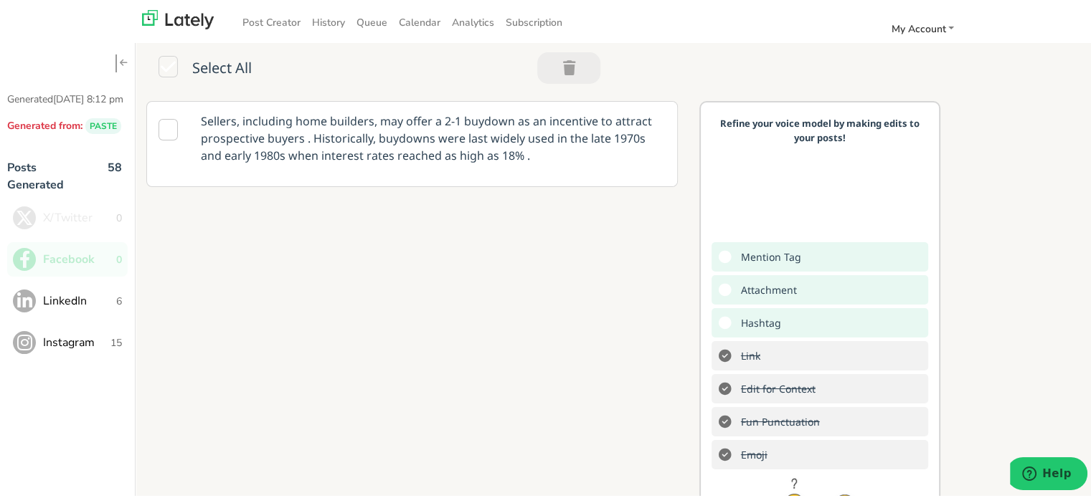
click at [58, 308] on span "LinkedIn" at bounding box center [79, 298] width 73 height 17
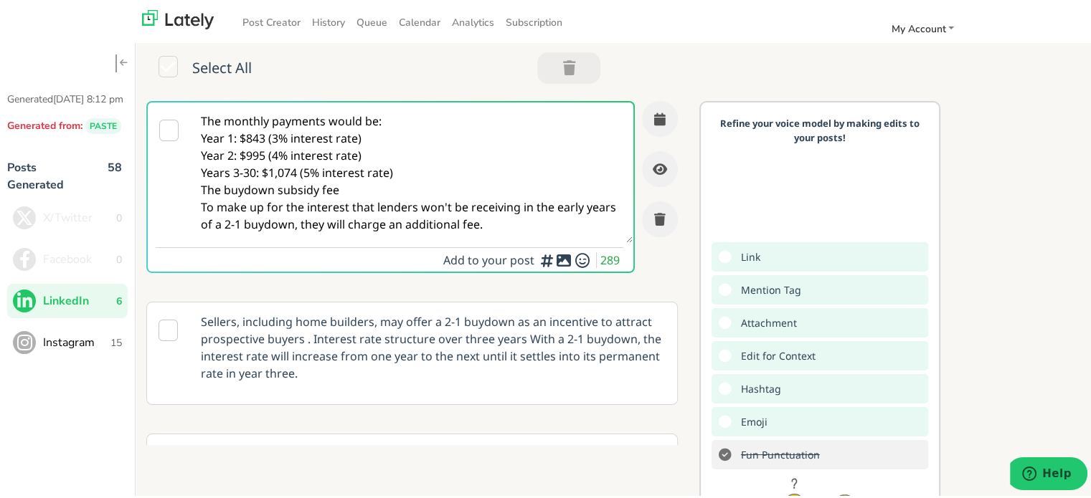
click at [254, 138] on textarea "The monthly payments would be: Year 1: $843 (3% interest rate) Year 2: $995 (4%…" at bounding box center [412, 170] width 442 height 141
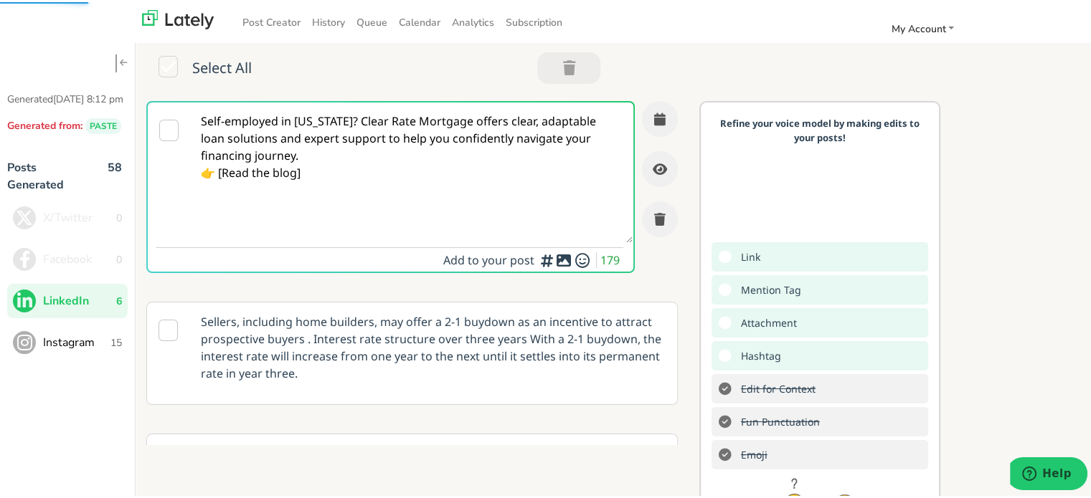
click at [344, 123] on textarea "Self-employed in [US_STATE]? Clear Rate Mortgage offers clear, adaptable loan s…" at bounding box center [412, 170] width 442 height 141
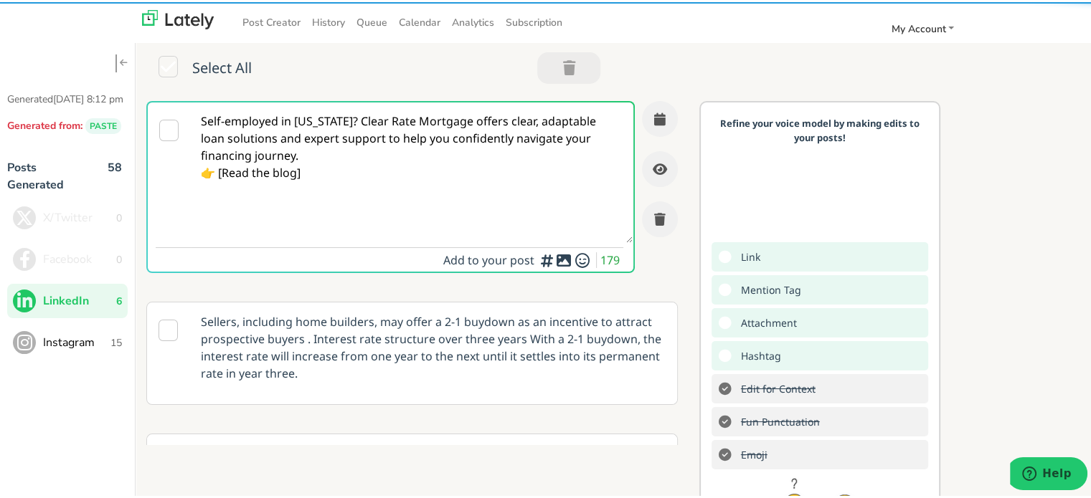
click at [339, 123] on textarea "Self-employed in [US_STATE]? Clear Rate Mortgage offers clear, adaptable loan s…" at bounding box center [412, 170] width 442 height 141
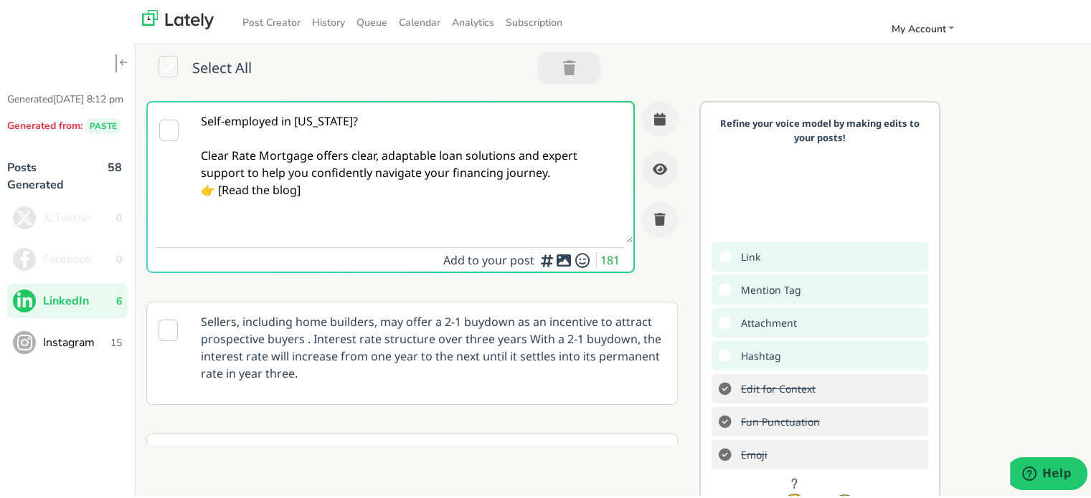
click at [557, 181] on textarea "Self-employed in [US_STATE]? Clear Rate Mortgage offers clear, adaptable loan s…" at bounding box center [412, 170] width 442 height 141
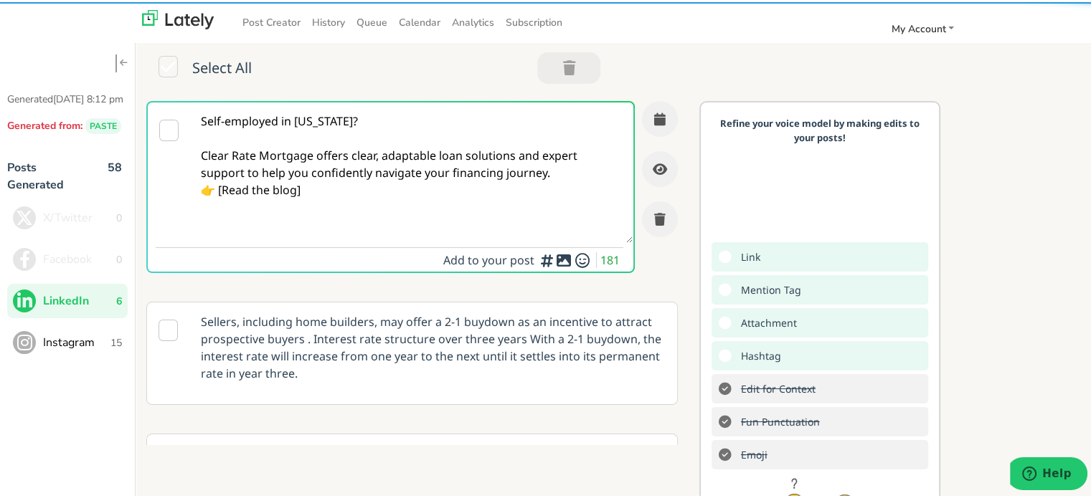
drag, startPoint x: 551, startPoint y: 169, endPoint x: 483, endPoint y: 186, distance: 70.1
click at [545, 169] on textarea "Self-employed in [US_STATE]? Clear Rate Mortgage offers clear, adaptable loan s…" at bounding box center [412, 170] width 442 height 141
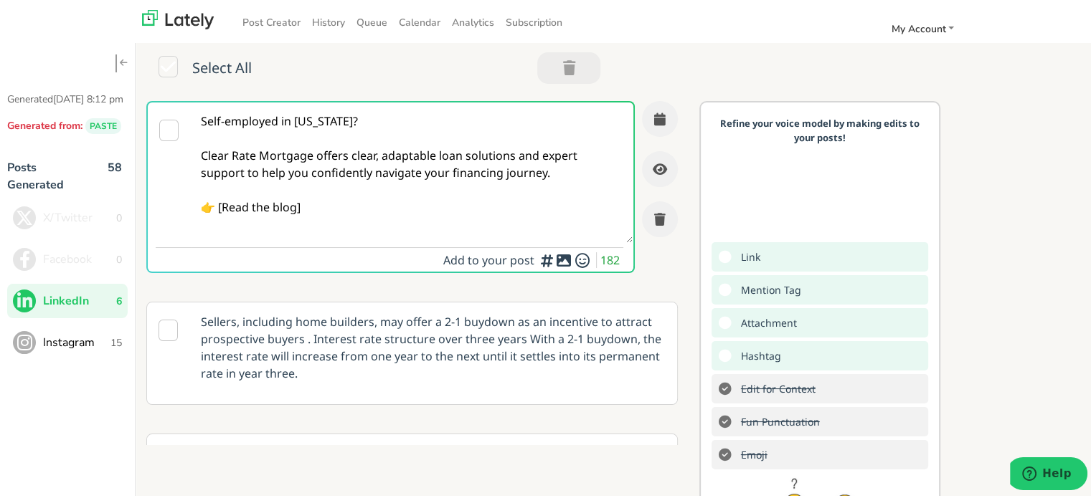
click at [220, 206] on textarea "Self-employed in [US_STATE]? Clear Rate Mortgage offers clear, adaptable loan s…" at bounding box center [412, 170] width 442 height 141
click at [224, 206] on textarea "Self-employed in [US_STATE]? Clear Rate Mortgage offers clear, adaptable loan s…" at bounding box center [412, 170] width 442 height 141
click at [220, 203] on textarea "Self-employed in [US_STATE]? Clear Rate Mortgage offers clear, adaptable loan s…" at bounding box center [412, 170] width 442 height 141
click at [351, 215] on textarea "Self-employed in [US_STATE]? Clear Rate Mortgage offers clear, adaptable loan s…" at bounding box center [412, 170] width 442 height 141
paste textarea "[URL][DOMAIN_NAME][DEMOGRAPHIC_DATA][US_STATE]"
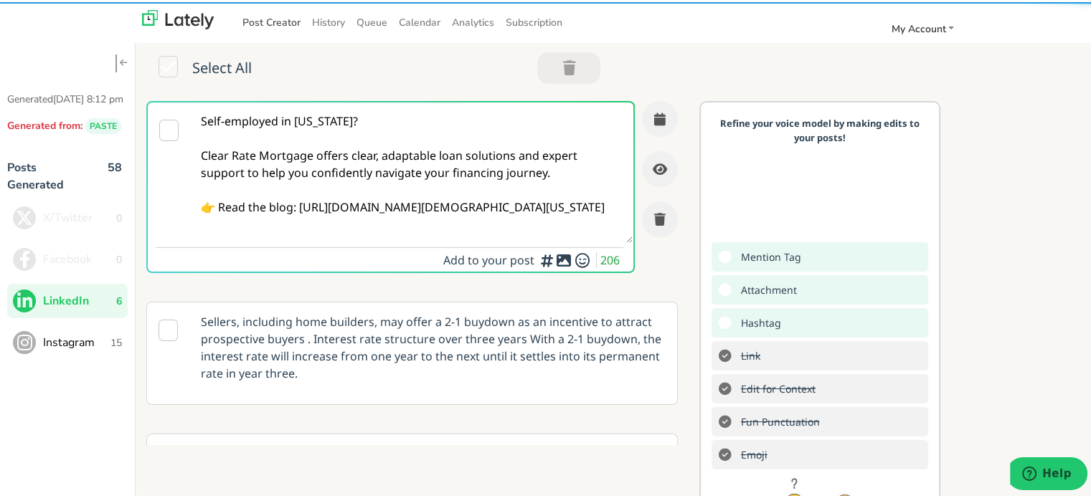
type textarea "Self-employed in [US_STATE]? Clear Rate Mortgage offers clear, adaptable loan s…"
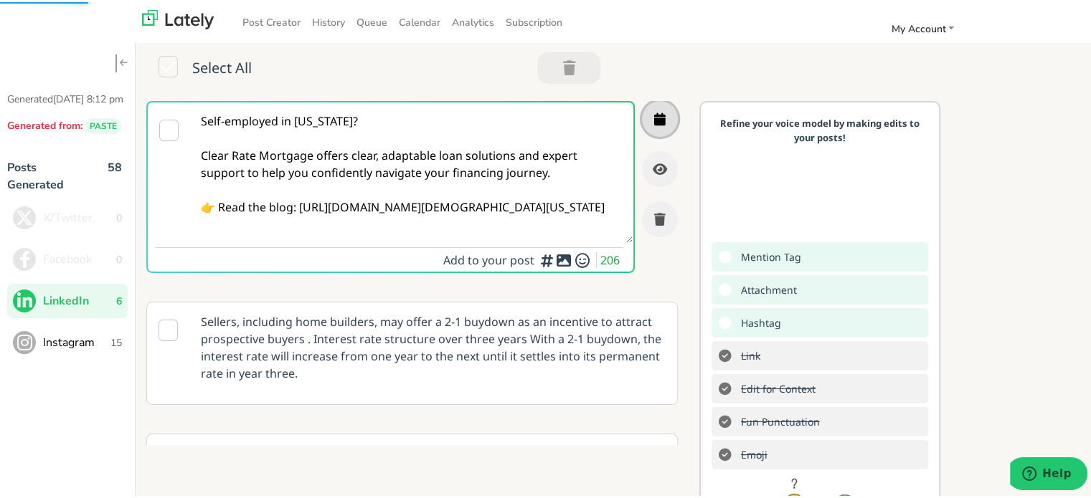
click at [654, 110] on button "button" at bounding box center [660, 117] width 36 height 36
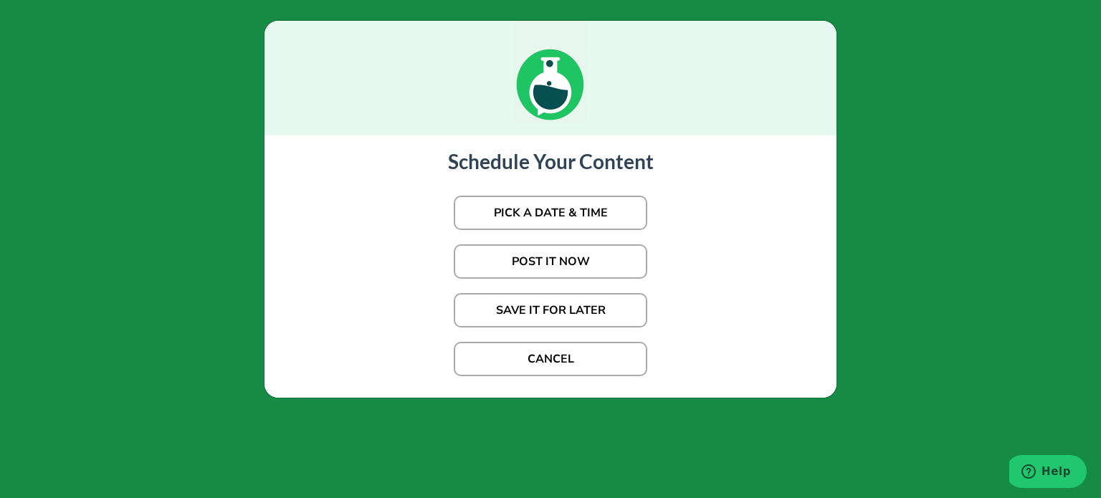
click at [535, 191] on p "PICK A DATE & TIME" at bounding box center [550, 213] width 543 height 49
click at [527, 212] on button "PICK A DATE & TIME" at bounding box center [551, 213] width 194 height 34
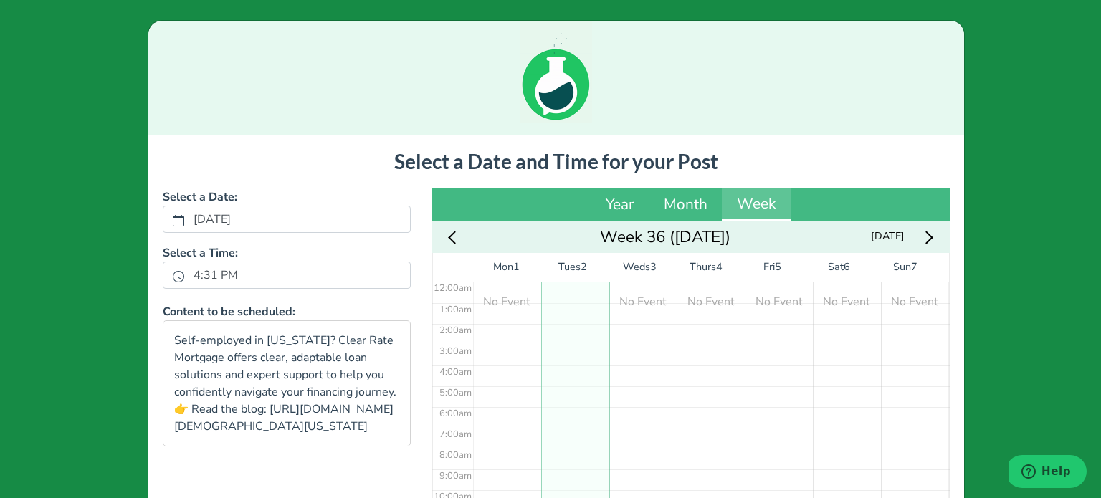
click at [209, 260] on b "Select a Time:" at bounding box center [200, 253] width 75 height 16
click at [208, 272] on label "4:31 PM" at bounding box center [216, 275] width 62 height 24
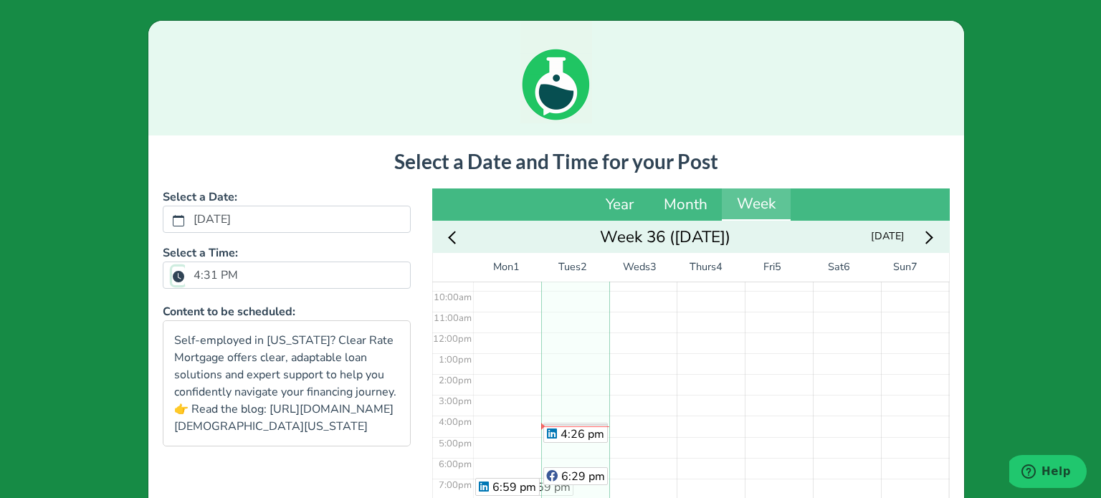
click at [185, 272] on button "4:31 PM" at bounding box center [178, 276] width 13 height 19
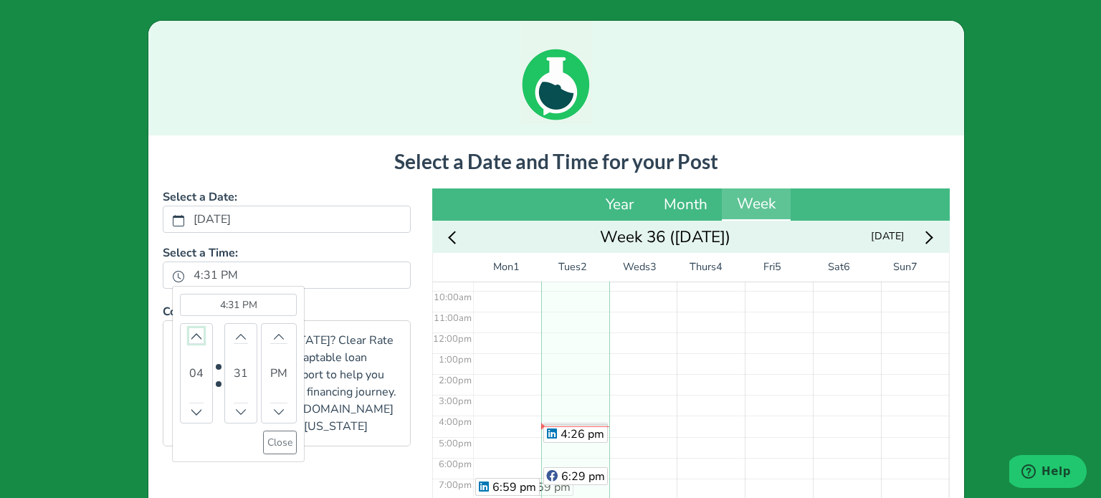
click at [195, 331] on button "Increment" at bounding box center [196, 335] width 14 height 15
click at [279, 444] on button "Close" at bounding box center [280, 443] width 34 height 24
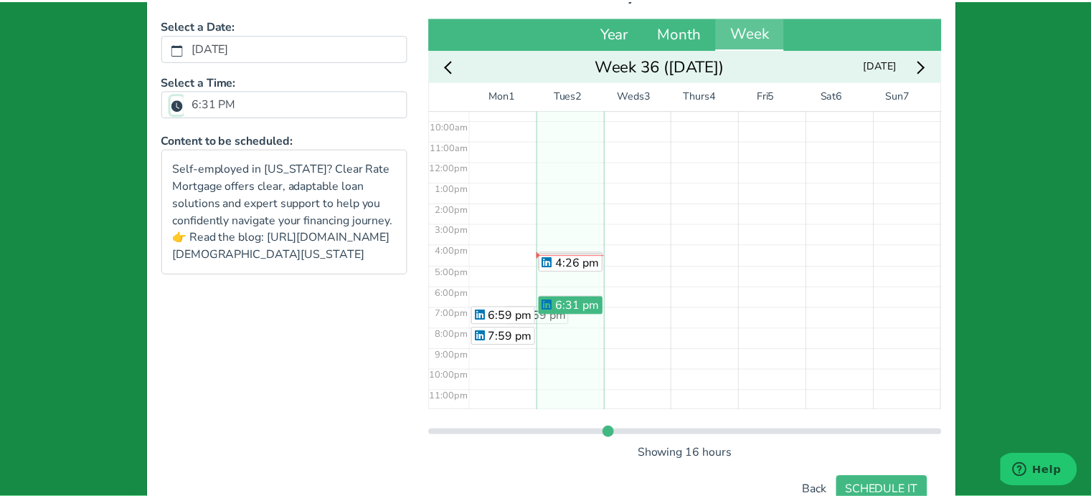
scroll to position [227, 0]
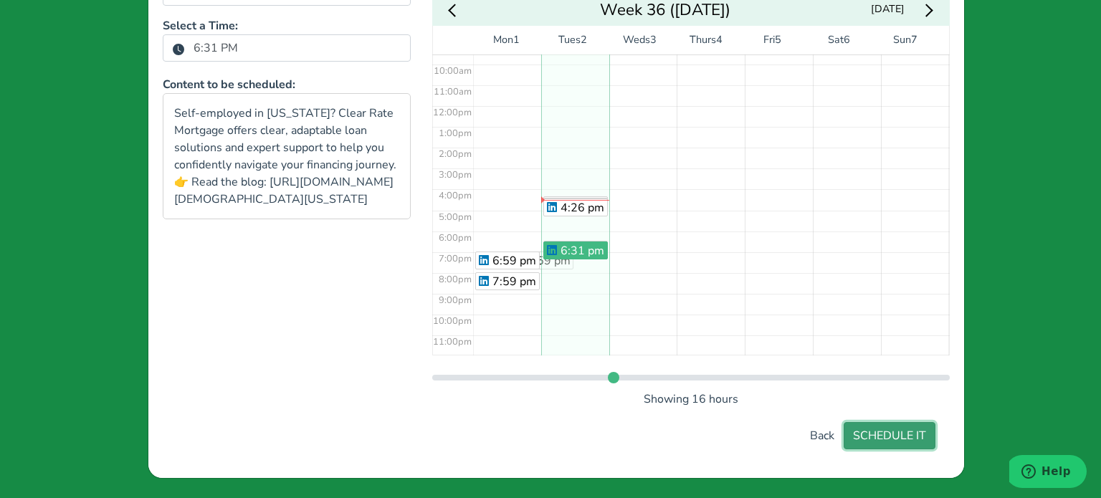
click at [886, 422] on button "SCHEDULE IT" at bounding box center [890, 435] width 92 height 27
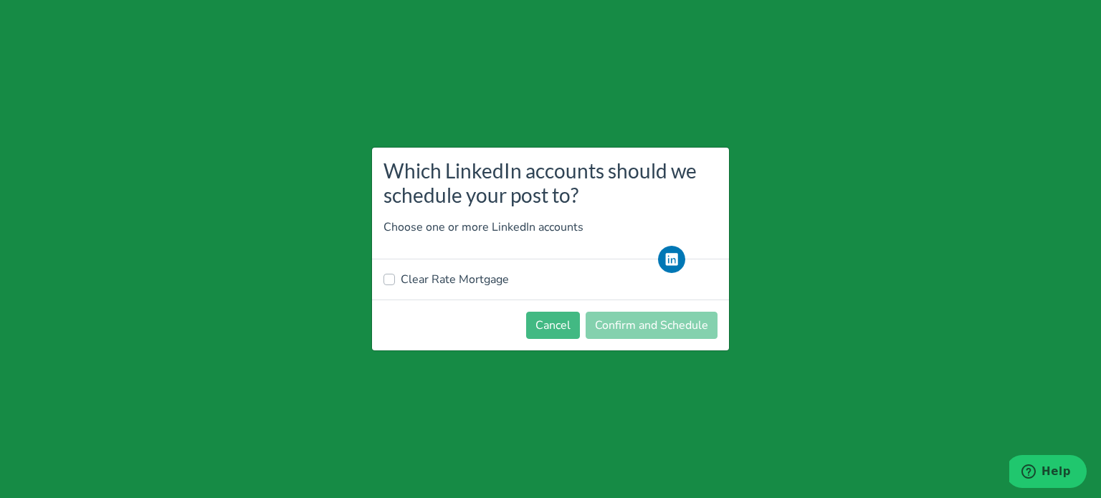
click at [450, 288] on label "Clear Rate Mortgage" at bounding box center [455, 279] width 108 height 17
click at [395, 285] on input "Clear Rate Mortgage" at bounding box center [389, 278] width 11 height 14
checkbox input "true"
click at [647, 331] on button "Confirm and Schedule" at bounding box center [652, 325] width 132 height 27
